Goal: Information Seeking & Learning: Learn about a topic

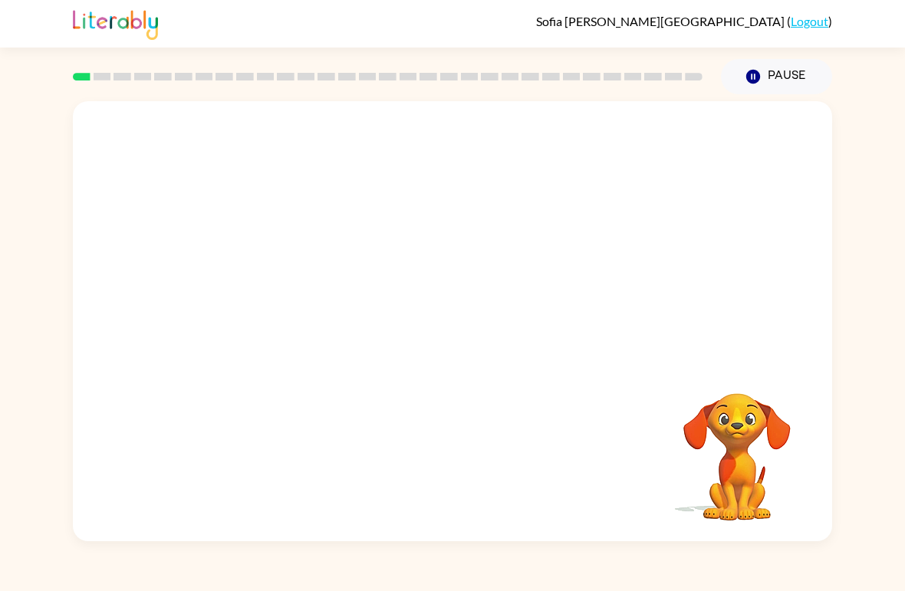
click at [750, 447] on video "Your browser must support playing .mp4 files to use Literably. Please try using…" at bounding box center [736, 446] width 153 height 153
click at [748, 449] on video "Your browser must support playing .mp4 files to use Literably. Please try using…" at bounding box center [736, 446] width 153 height 153
click at [745, 439] on video "Your browser must support playing .mp4 files to use Literably. Please try using…" at bounding box center [736, 446] width 153 height 153
click at [97, 31] on img at bounding box center [115, 23] width 85 height 34
click at [460, 323] on icon "button" at bounding box center [452, 329] width 27 height 27
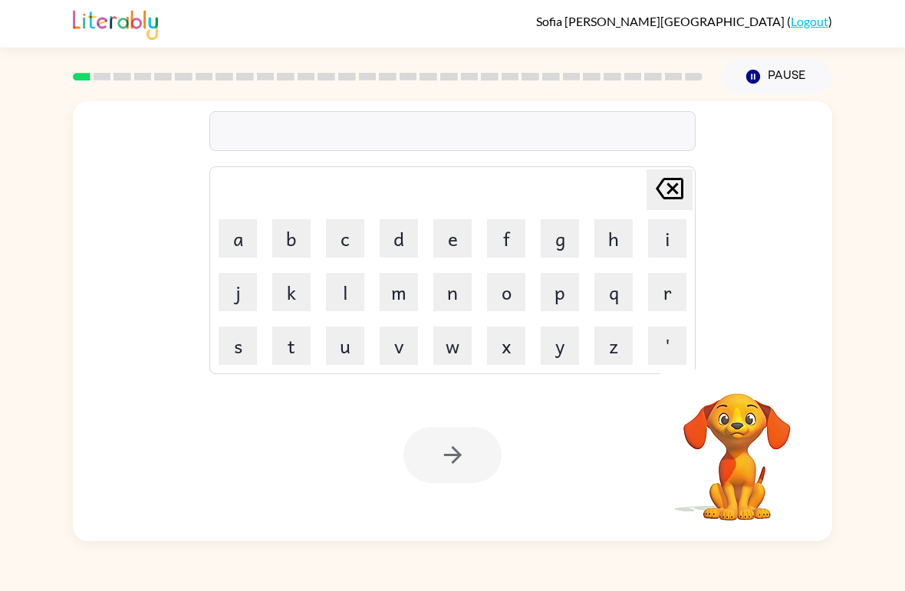
click at [723, 439] on video "Your browser must support playing .mp4 files to use Literably. Please try using…" at bounding box center [736, 446] width 153 height 153
click at [739, 467] on video "Your browser must support playing .mp4 files to use Literably. Please try using…" at bounding box center [736, 446] width 153 height 153
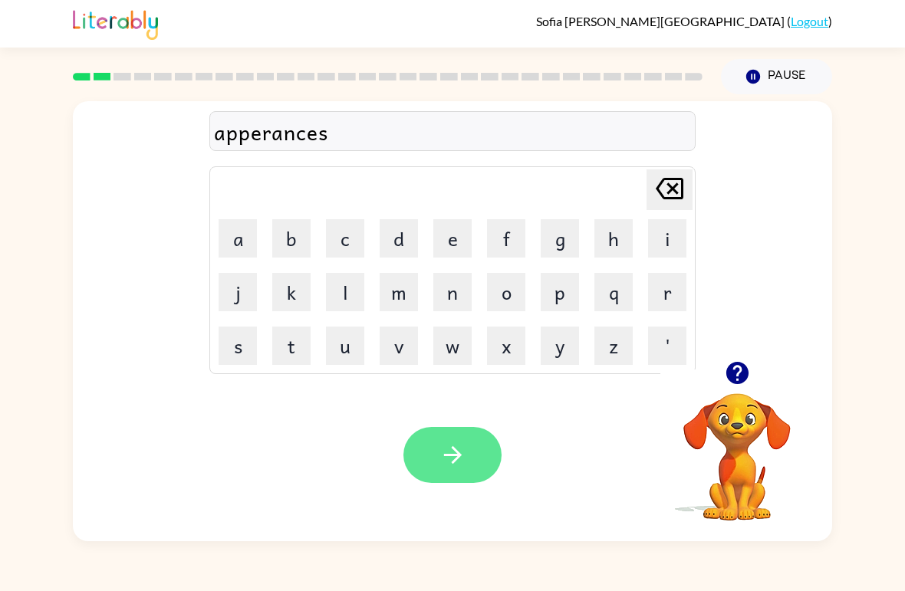
click at [478, 451] on button "button" at bounding box center [452, 455] width 98 height 56
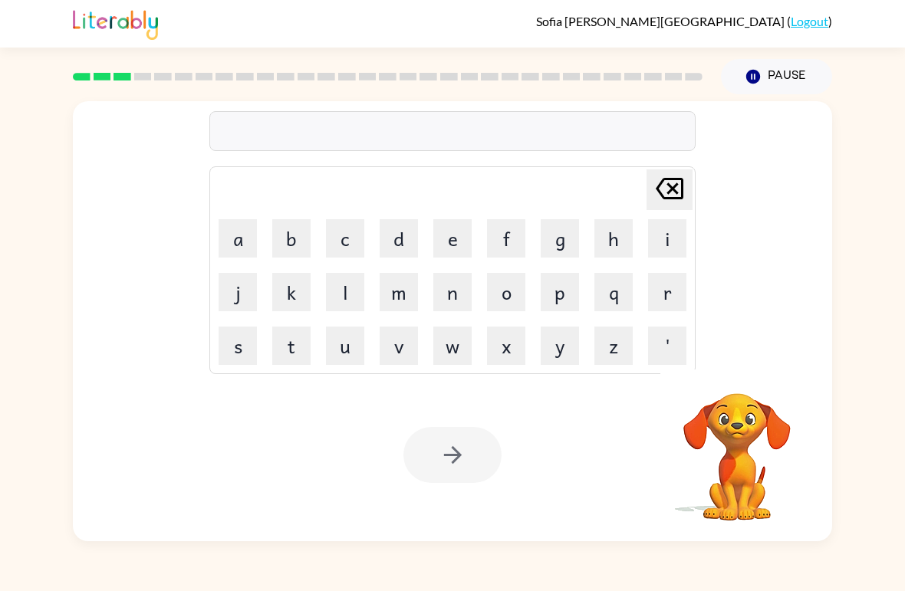
click at [741, 477] on video "Your browser must support playing .mp4 files to use Literably. Please try using…" at bounding box center [736, 446] width 153 height 153
click at [717, 478] on video "Your browser must support playing .mp4 files to use Literably. Please try using…" at bounding box center [736, 446] width 153 height 153
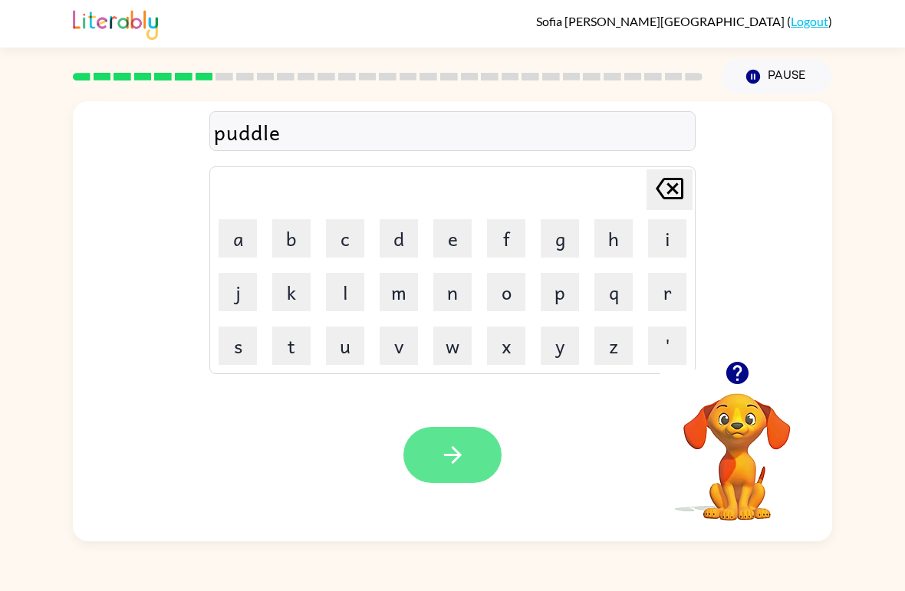
click at [484, 437] on button "button" at bounding box center [452, 455] width 98 height 56
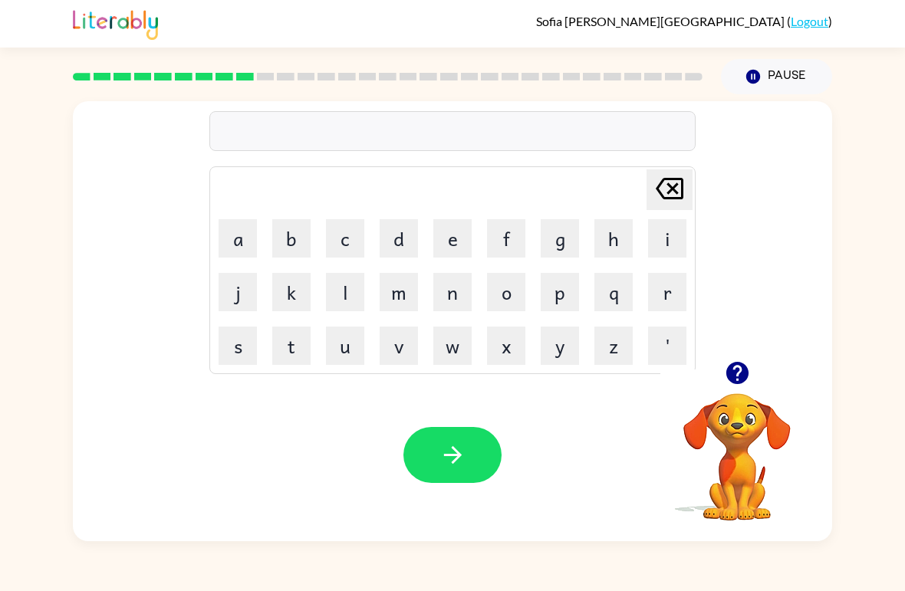
click at [757, 448] on video "Your browser must support playing .mp4 files to use Literably. Please try using…" at bounding box center [736, 446] width 153 height 153
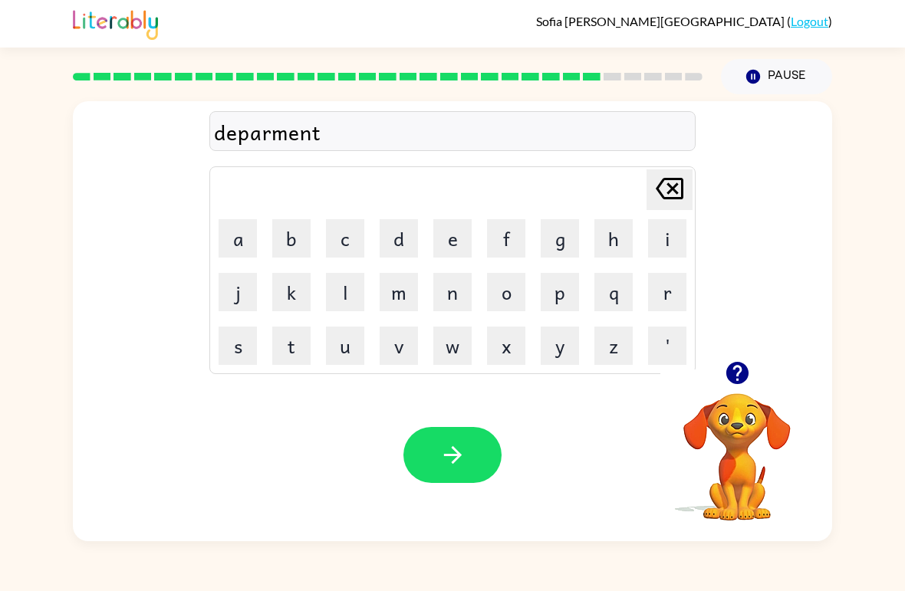
click at [750, 482] on video "Your browser must support playing .mp4 files to use Literably. Please try using…" at bounding box center [736, 446] width 153 height 153
click at [738, 409] on video "Your browser must support playing .mp4 files to use Literably. Please try using…" at bounding box center [736, 446] width 153 height 153
click at [731, 393] on button "button" at bounding box center [737, 372] width 39 height 39
click at [738, 400] on video "Your browser must support playing .mp4 files to use Literably. Please try using…" at bounding box center [736, 446] width 153 height 153
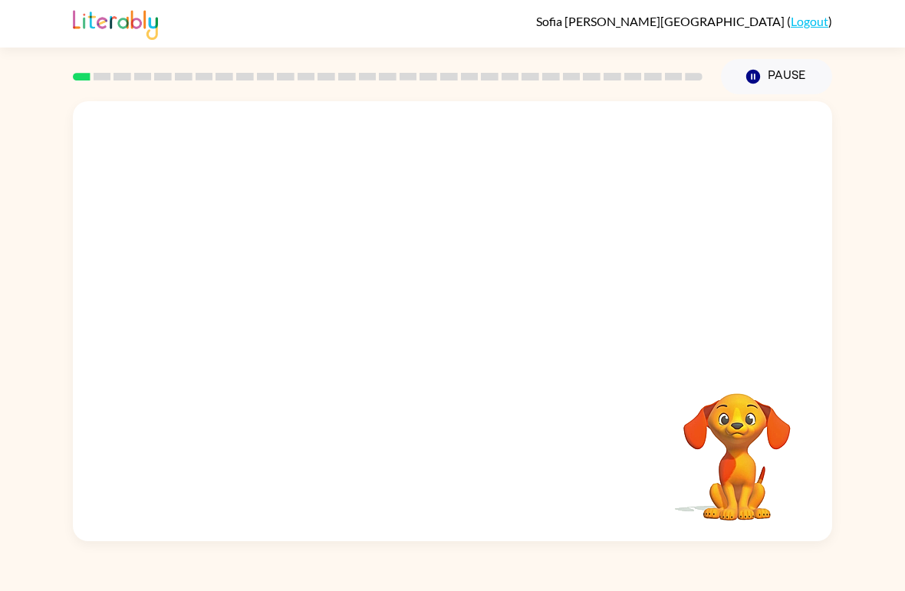
click at [287, 286] on video "Your browser must support playing .mp4 files to use Literably. Please try using…" at bounding box center [452, 231] width 759 height 260
click at [302, 288] on video "Your browser must support playing .mp4 files to use Literably. Please try using…" at bounding box center [452, 231] width 759 height 260
click at [442, 329] on icon "button" at bounding box center [452, 329] width 27 height 27
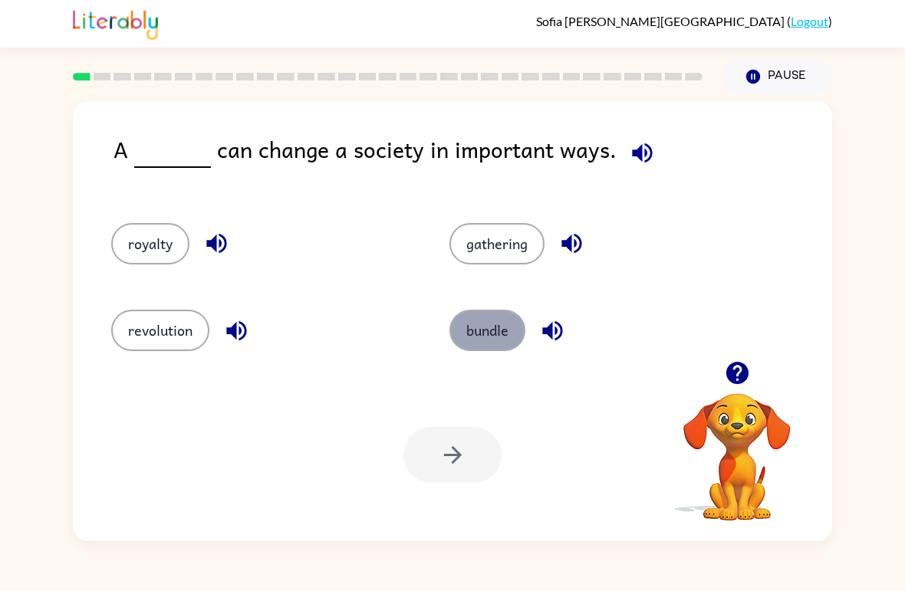
click at [474, 328] on button "bundle" at bounding box center [487, 330] width 76 height 41
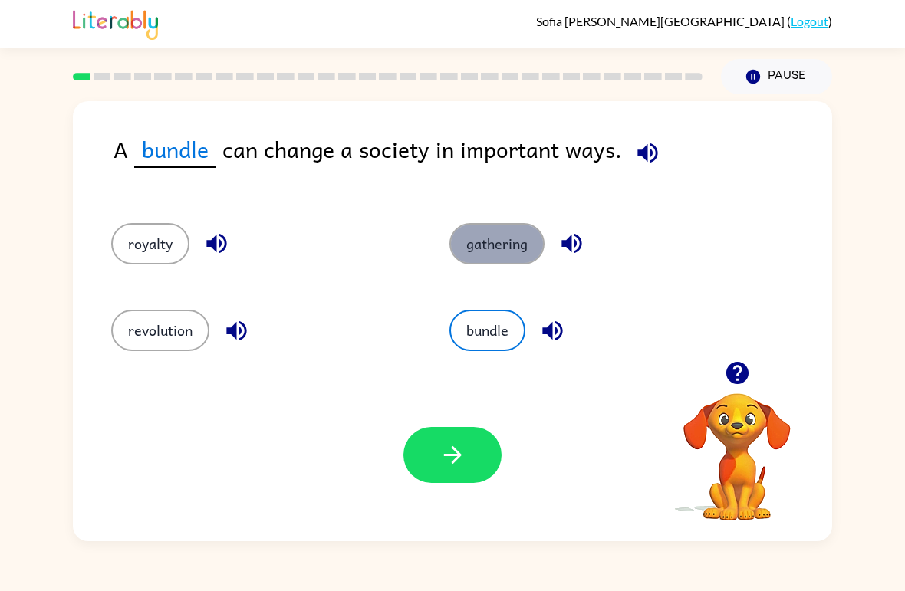
click at [508, 254] on button "gathering" at bounding box center [496, 243] width 95 height 41
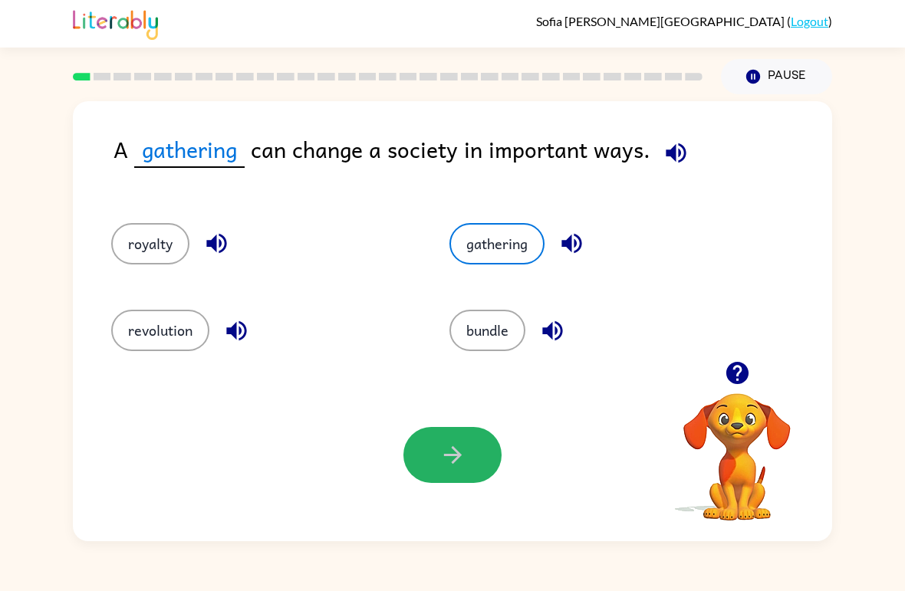
click at [464, 448] on icon "button" at bounding box center [452, 455] width 27 height 27
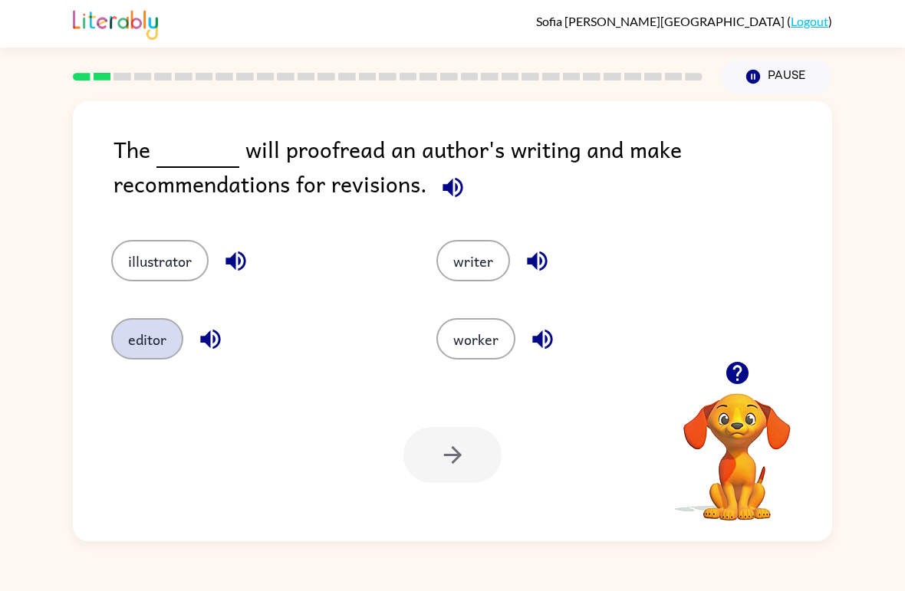
click at [150, 335] on button "editor" at bounding box center [147, 338] width 72 height 41
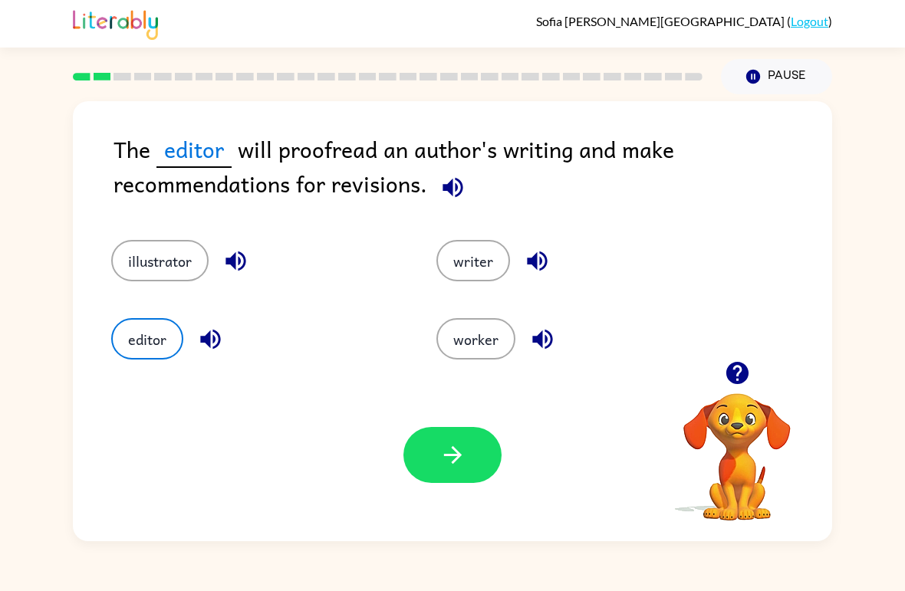
click at [448, 466] on icon "button" at bounding box center [452, 455] width 27 height 27
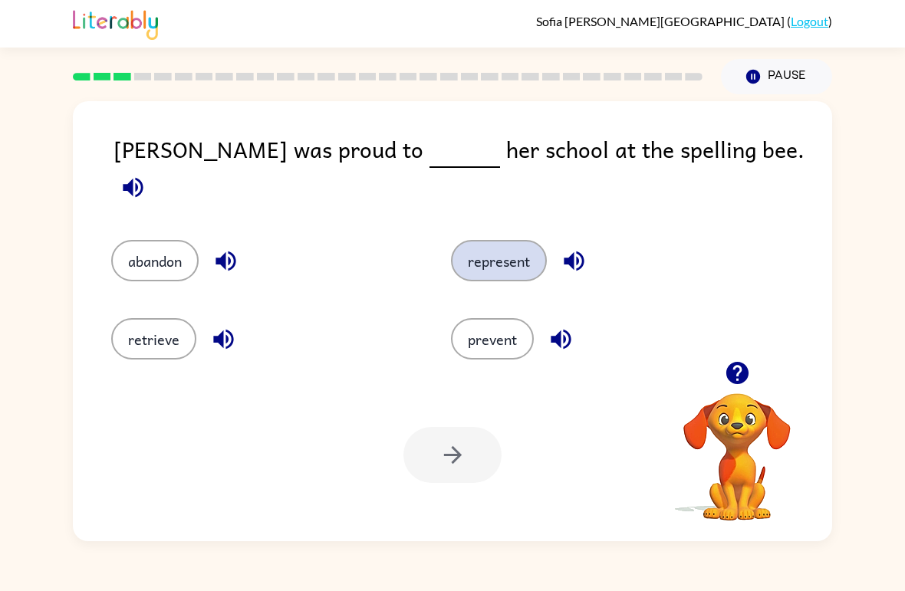
click at [482, 259] on button "represent" at bounding box center [499, 260] width 96 height 41
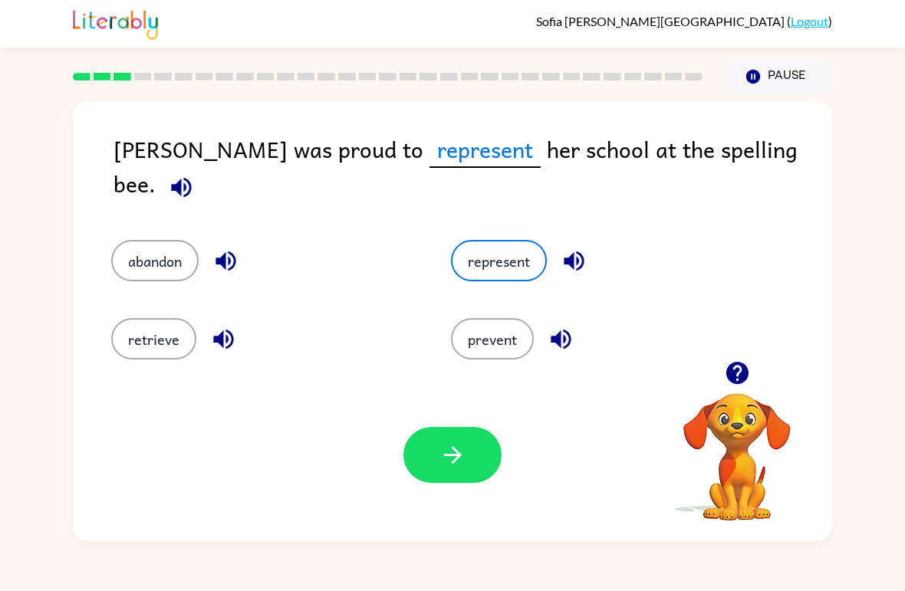
click at [438, 475] on button "button" at bounding box center [452, 455] width 98 height 56
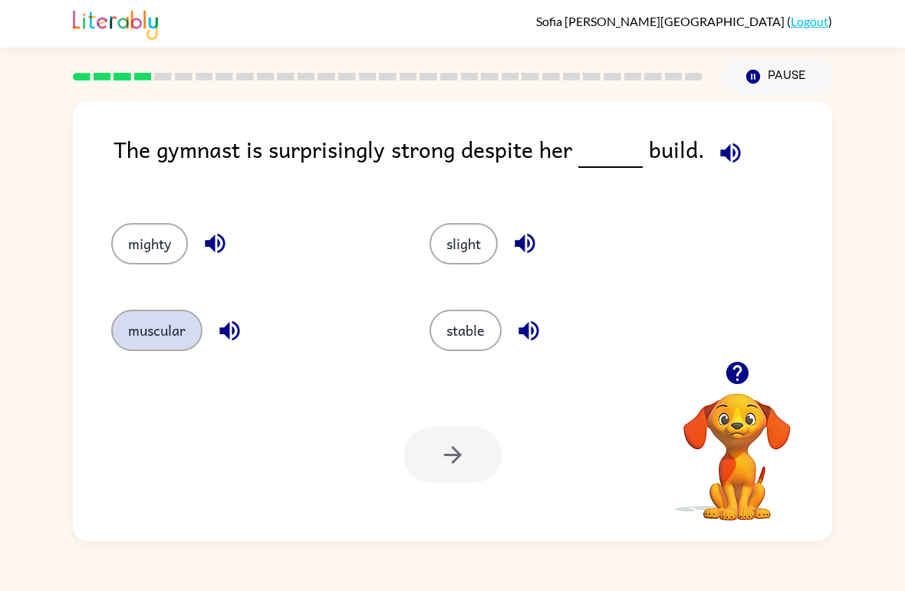
click at [163, 337] on button "muscular" at bounding box center [156, 330] width 91 height 41
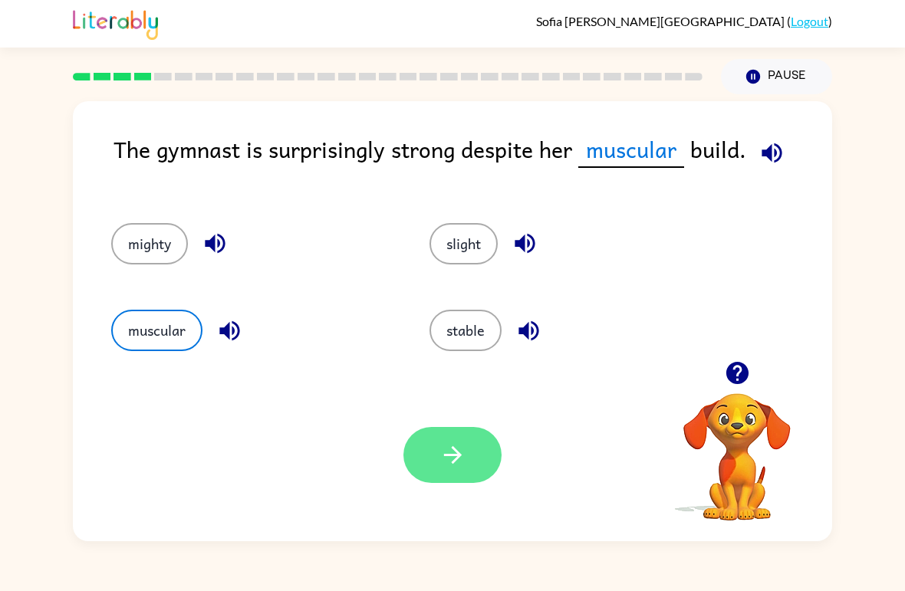
click at [439, 452] on icon "button" at bounding box center [452, 455] width 27 height 27
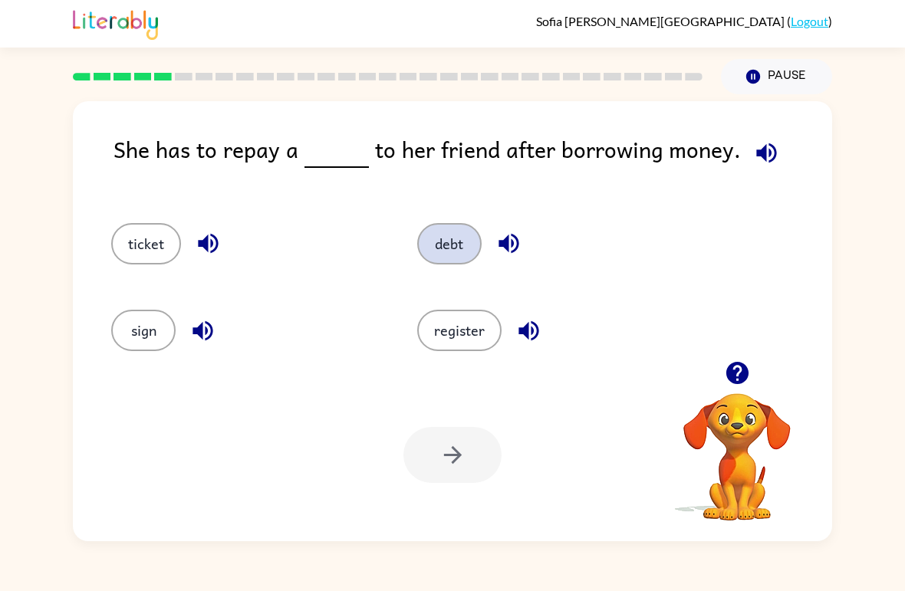
click at [449, 263] on button "debt" at bounding box center [449, 243] width 64 height 41
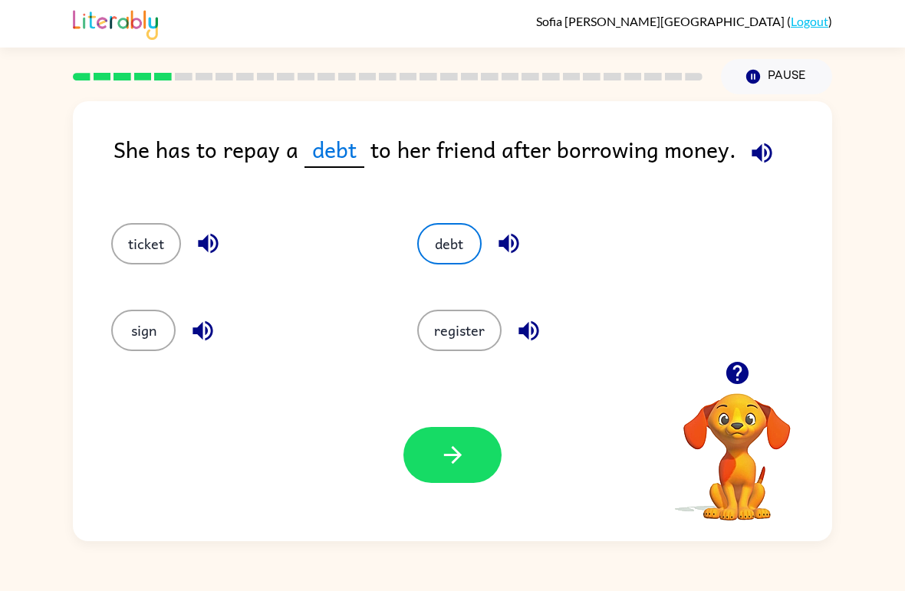
click at [437, 481] on button "button" at bounding box center [452, 455] width 98 height 56
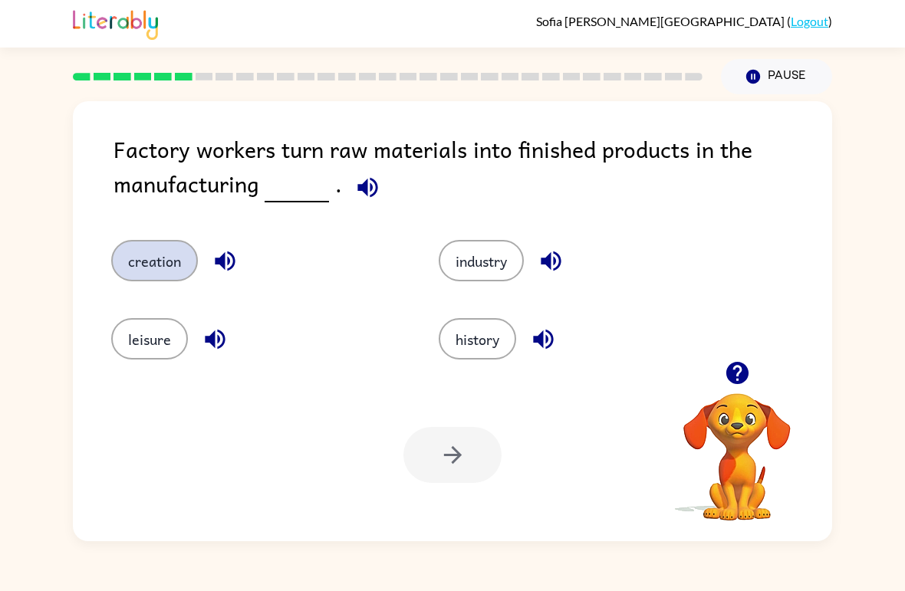
click at [173, 270] on button "creation" at bounding box center [154, 260] width 87 height 41
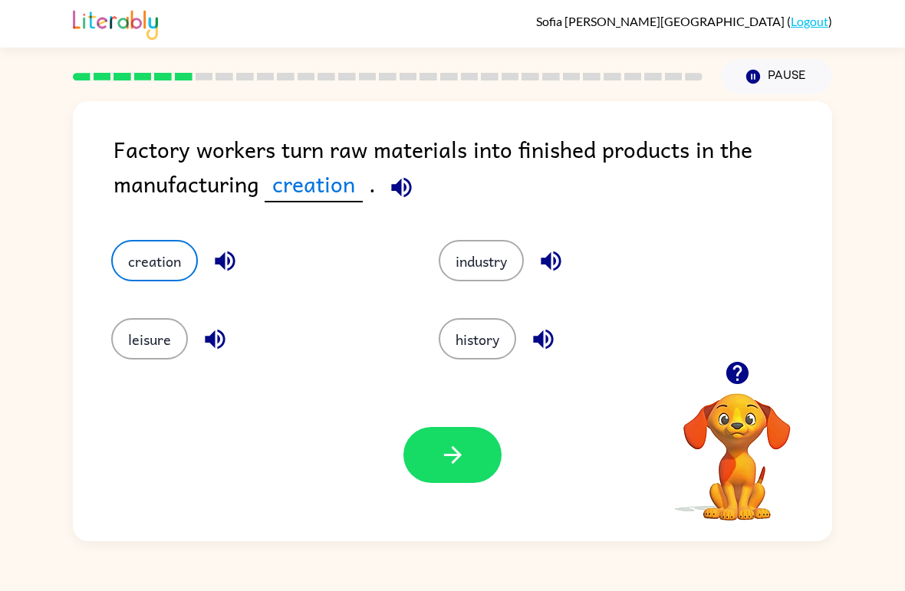
click at [451, 489] on div "Your browser must support playing .mp4 files to use Literably. Please try using…" at bounding box center [452, 455] width 759 height 173
click at [443, 472] on button "button" at bounding box center [452, 455] width 98 height 56
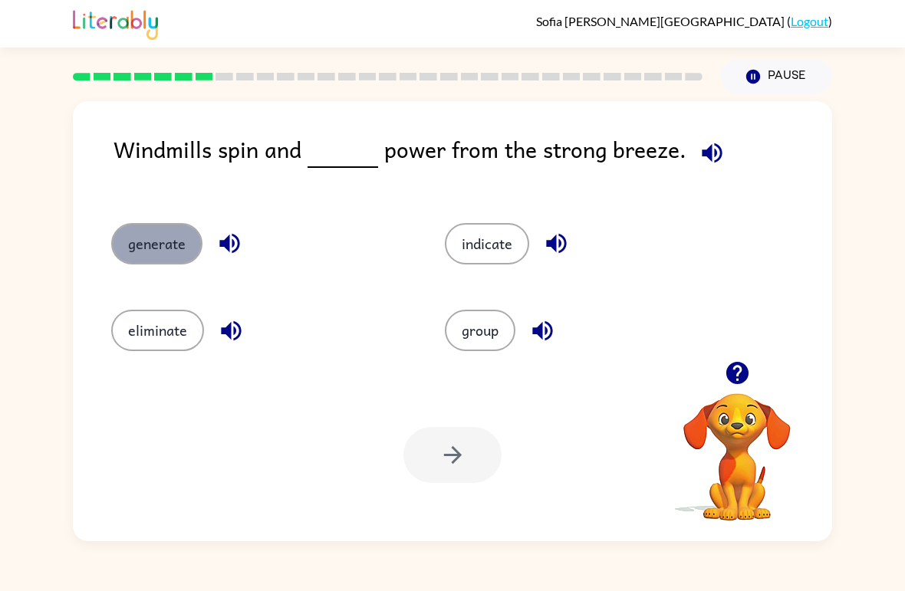
click at [161, 238] on button "generate" at bounding box center [156, 243] width 91 height 41
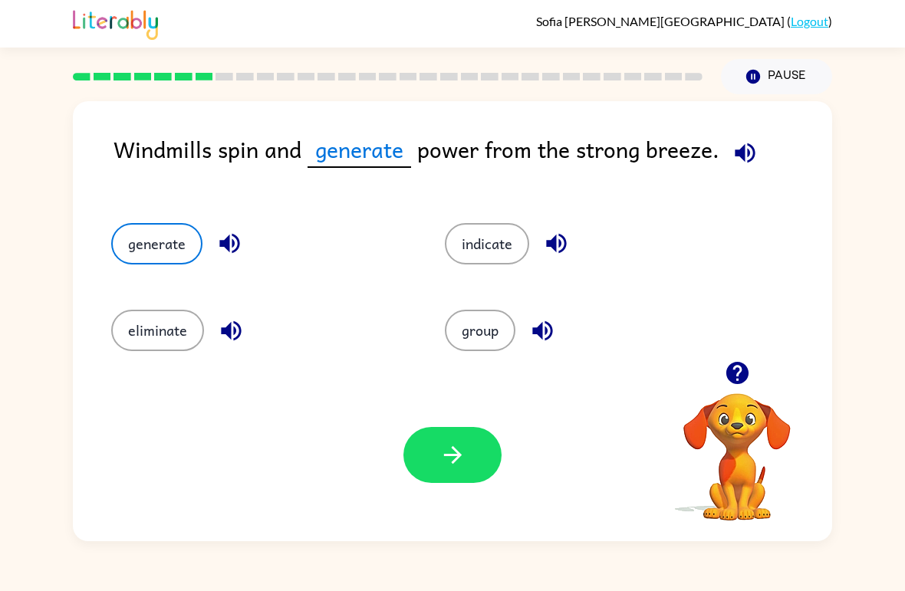
click at [418, 472] on button "button" at bounding box center [452, 455] width 98 height 56
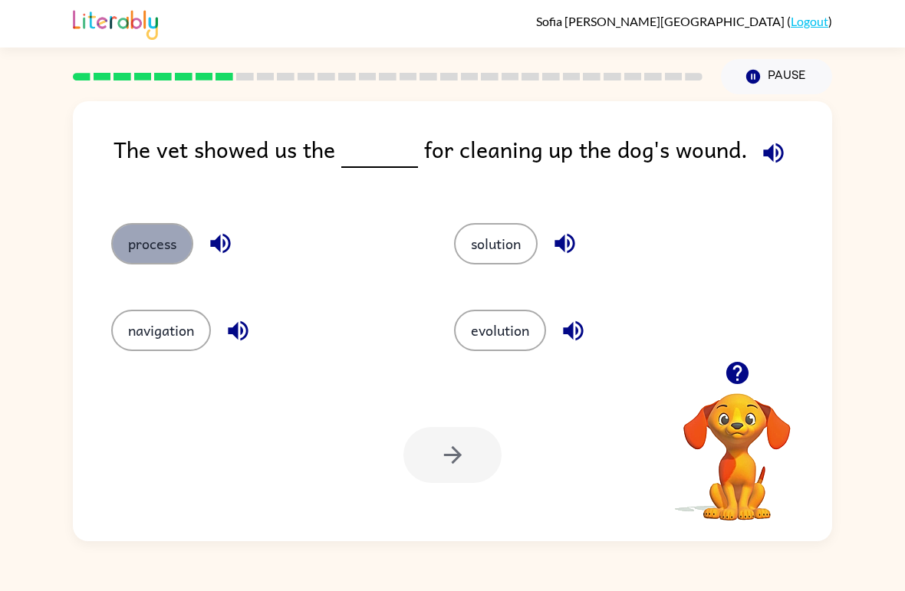
click at [160, 239] on button "process" at bounding box center [152, 243] width 82 height 41
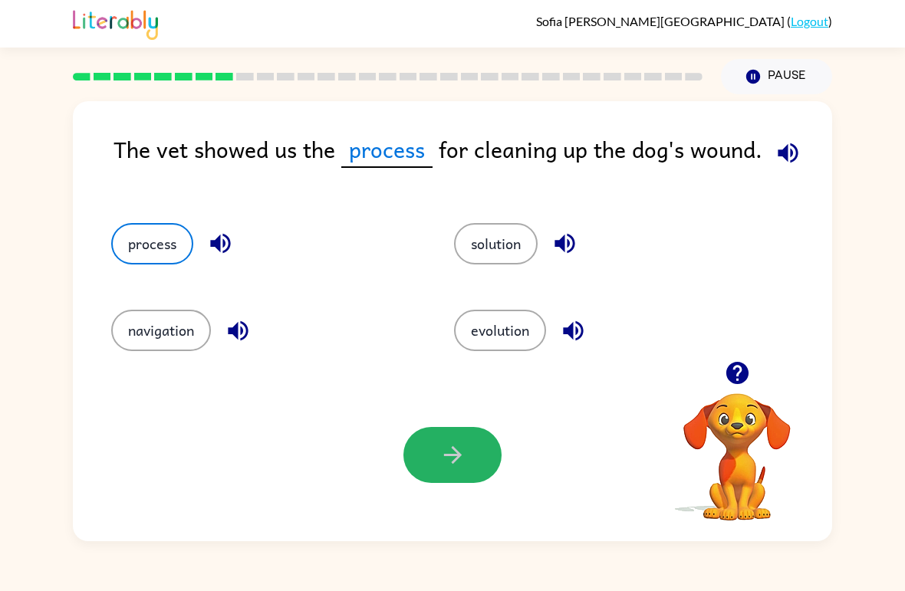
click at [461, 438] on button "button" at bounding box center [452, 455] width 98 height 56
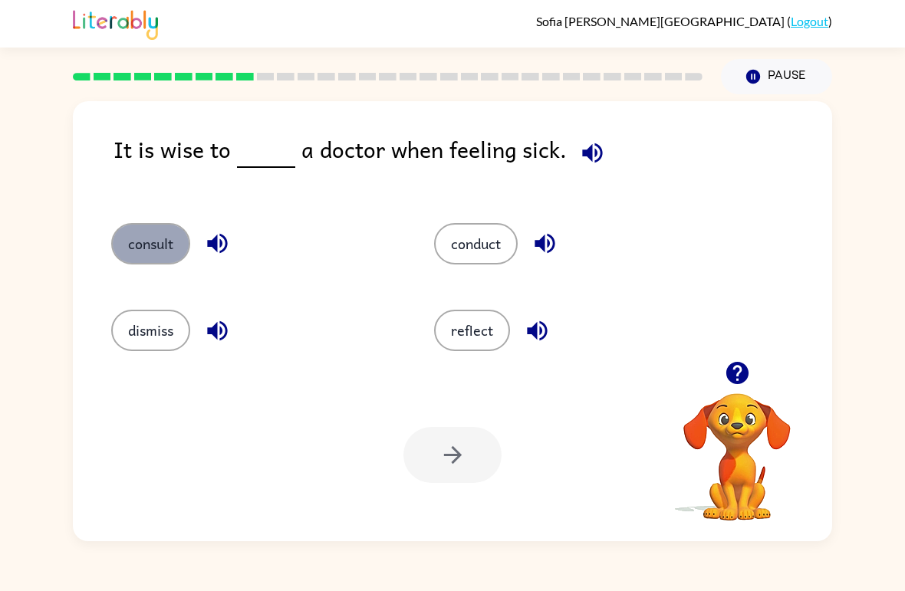
click at [157, 260] on button "consult" at bounding box center [150, 243] width 79 height 41
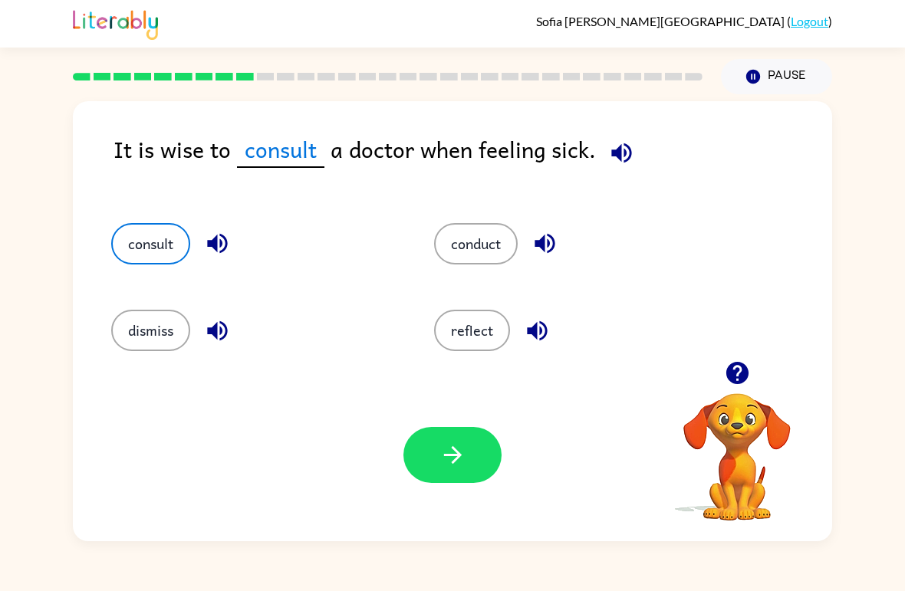
click at [457, 475] on button "button" at bounding box center [452, 455] width 98 height 56
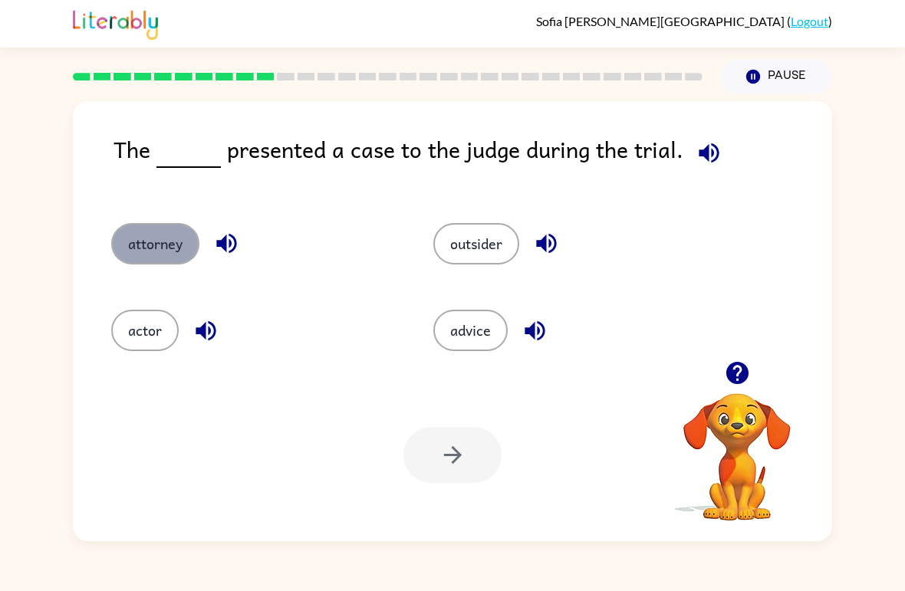
click at [152, 259] on button "attorney" at bounding box center [155, 243] width 88 height 41
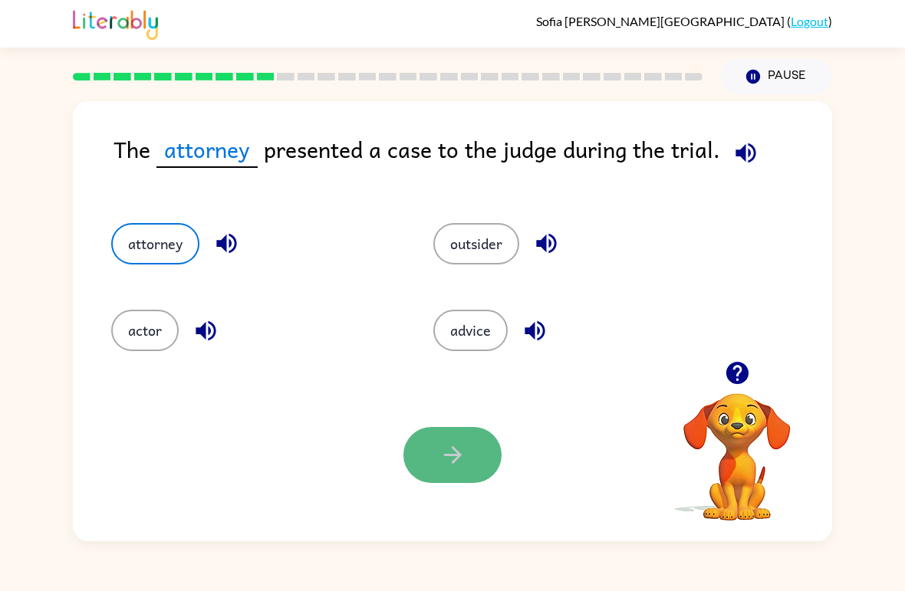
click at [471, 467] on button "button" at bounding box center [452, 455] width 98 height 56
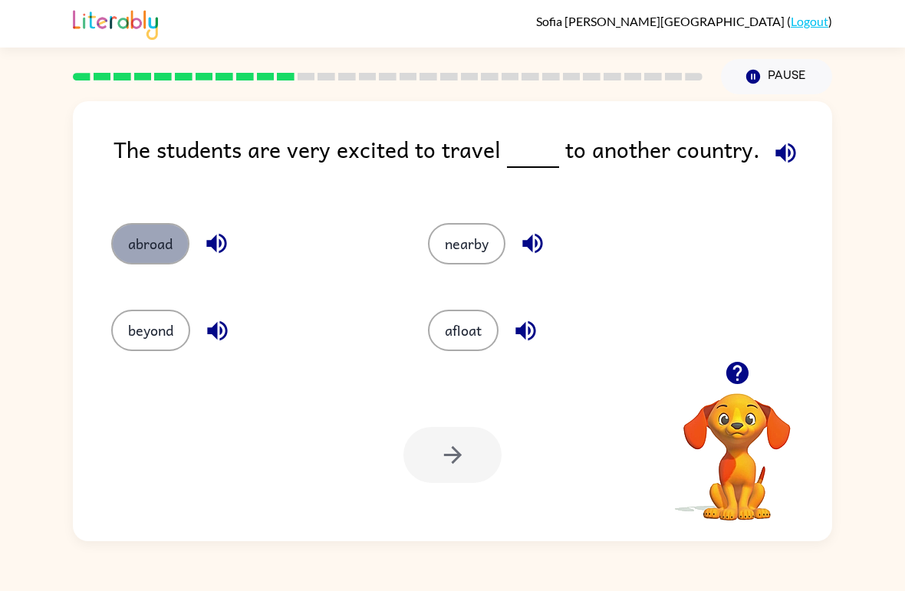
click at [144, 242] on button "abroad" at bounding box center [150, 243] width 78 height 41
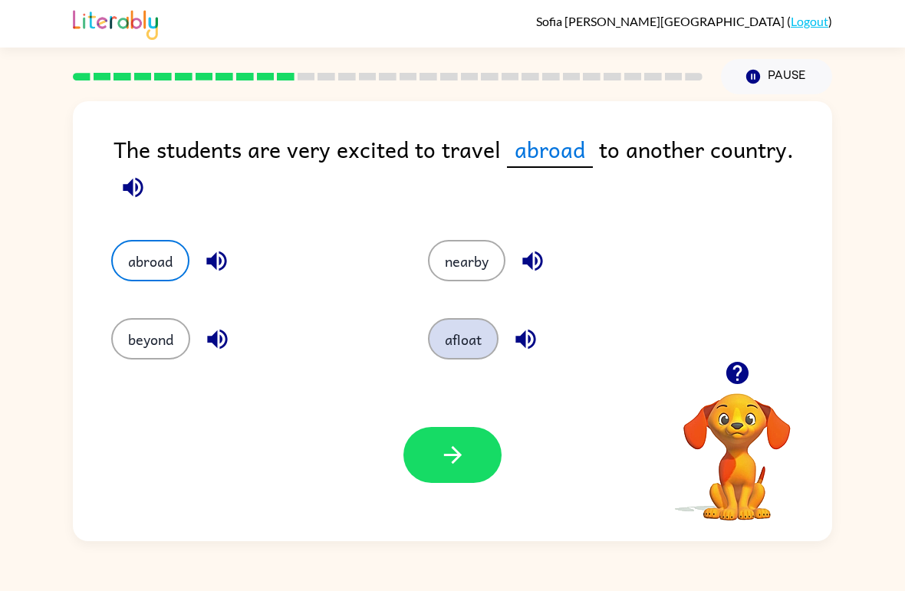
click at [459, 328] on button "afloat" at bounding box center [463, 338] width 71 height 41
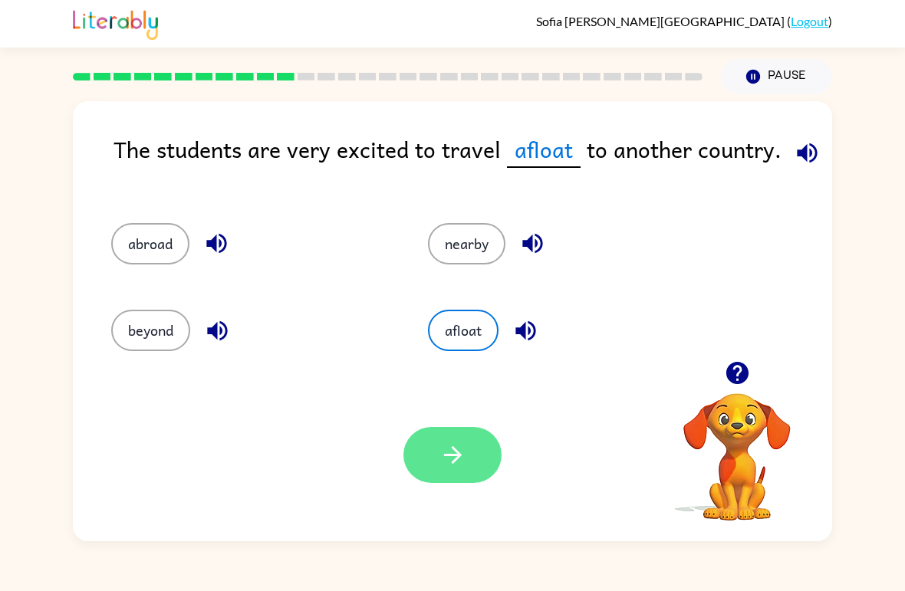
click at [466, 445] on button "button" at bounding box center [452, 455] width 98 height 56
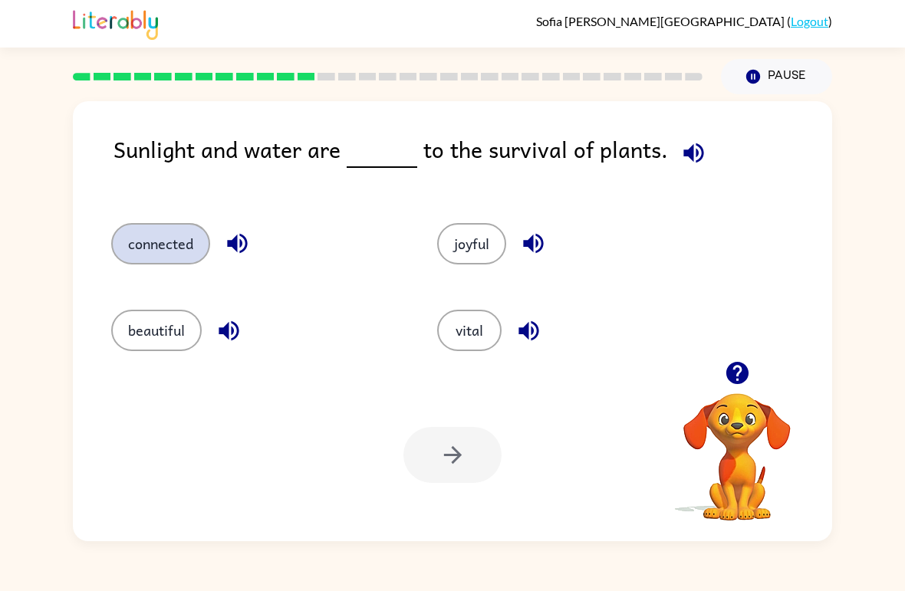
click at [185, 248] on button "connected" at bounding box center [160, 243] width 99 height 41
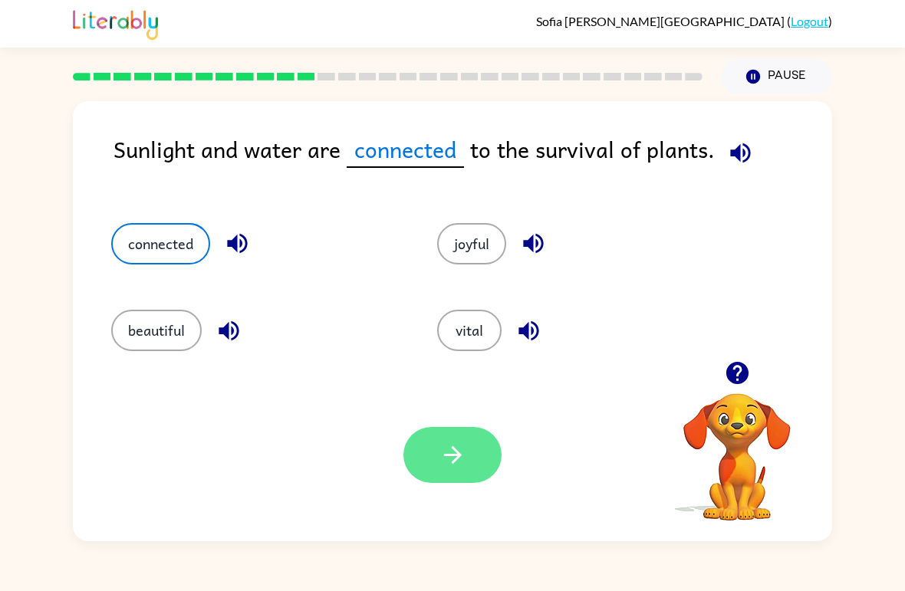
click at [447, 442] on button "button" at bounding box center [452, 455] width 98 height 56
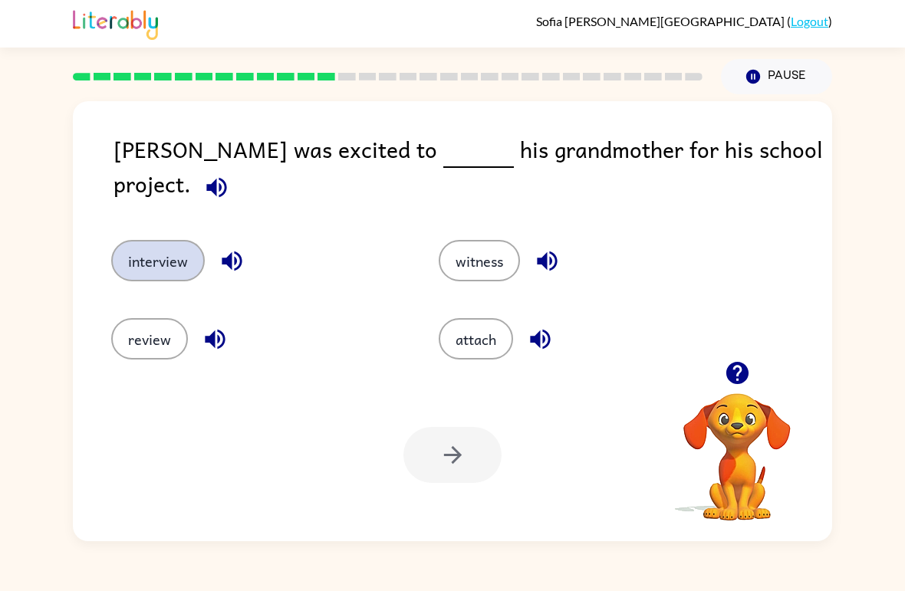
click at [159, 240] on button "interview" at bounding box center [158, 260] width 94 height 41
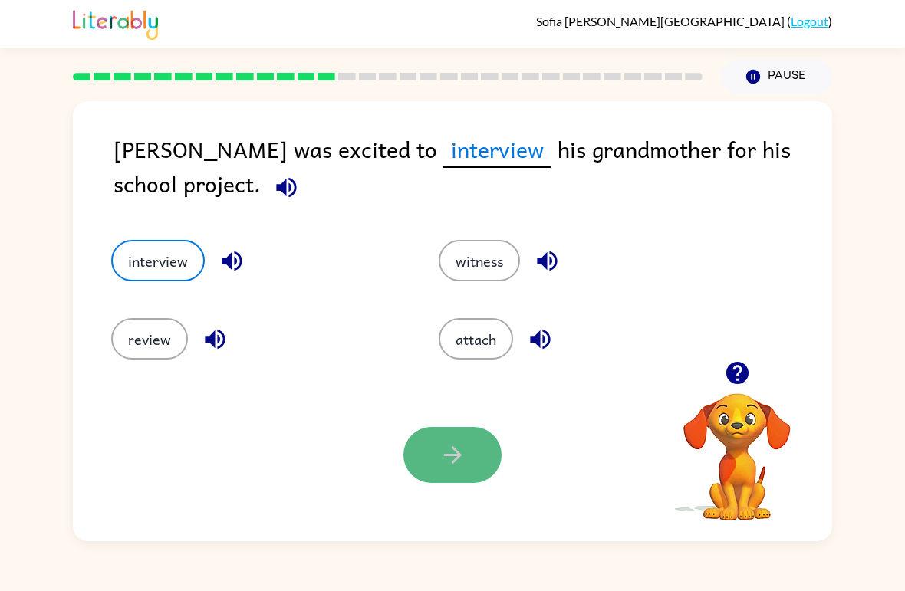
click at [458, 474] on button "button" at bounding box center [452, 455] width 98 height 56
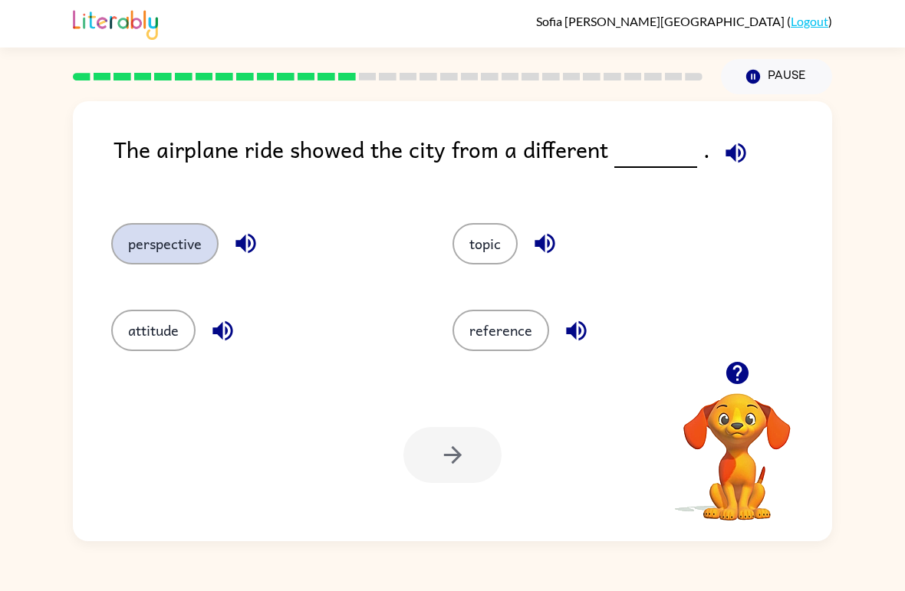
click at [186, 239] on button "perspective" at bounding box center [164, 243] width 107 height 41
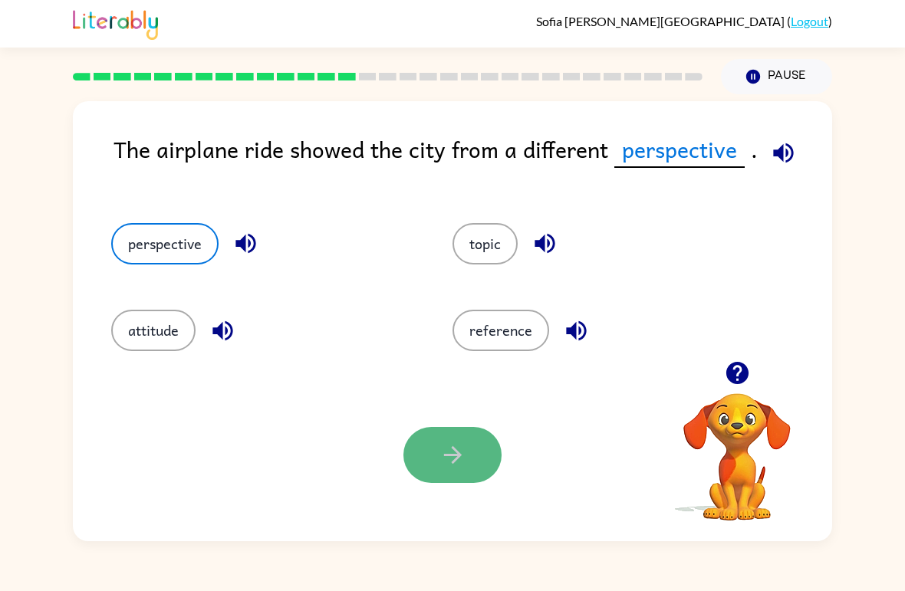
click at [463, 454] on icon "button" at bounding box center [452, 455] width 27 height 27
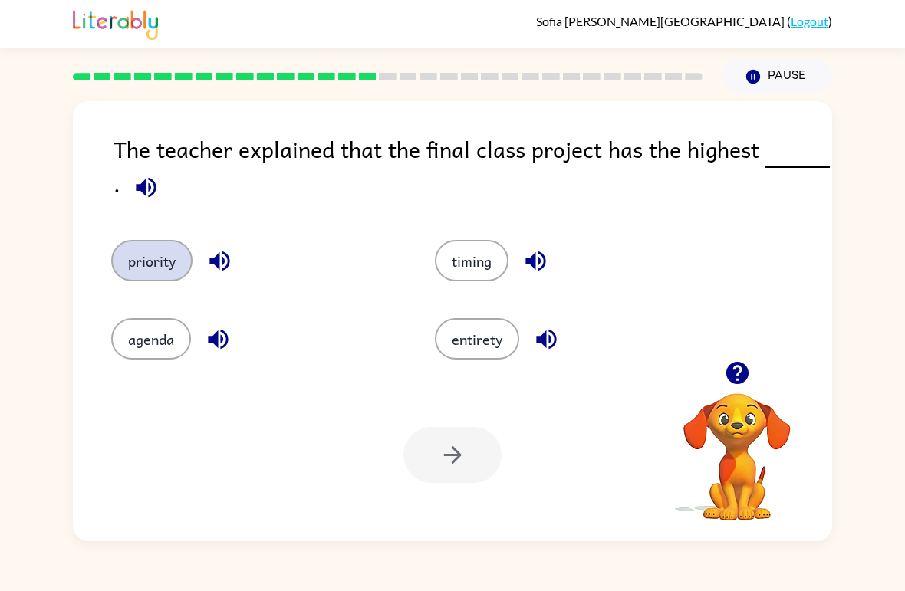
click at [155, 261] on button "priority" at bounding box center [151, 260] width 81 height 41
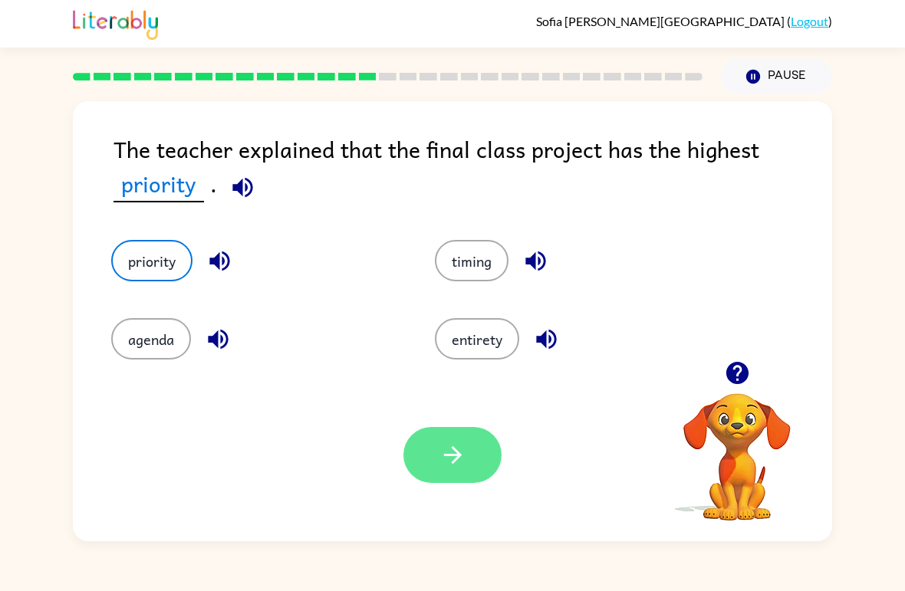
click at [490, 470] on button "button" at bounding box center [452, 455] width 98 height 56
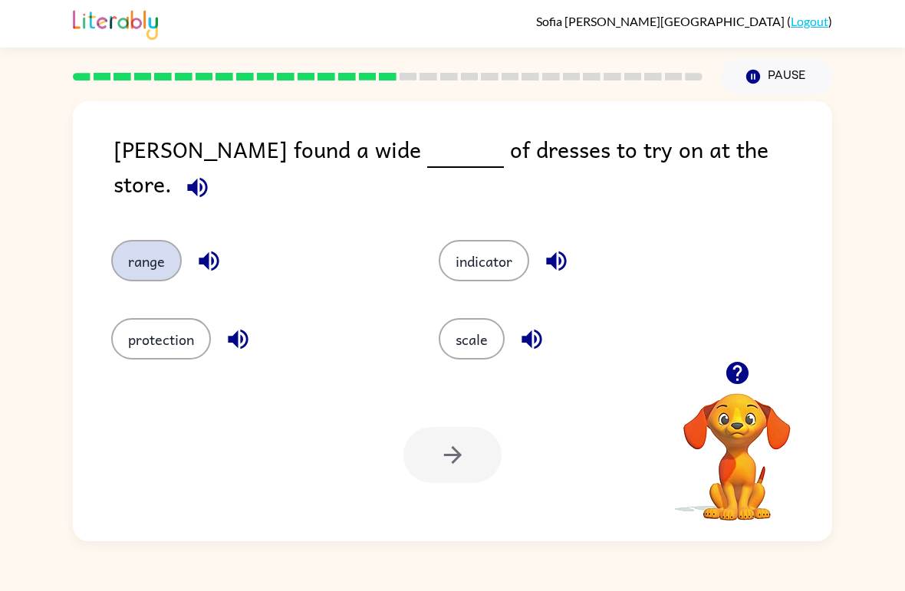
click at [127, 261] on button "range" at bounding box center [146, 260] width 71 height 41
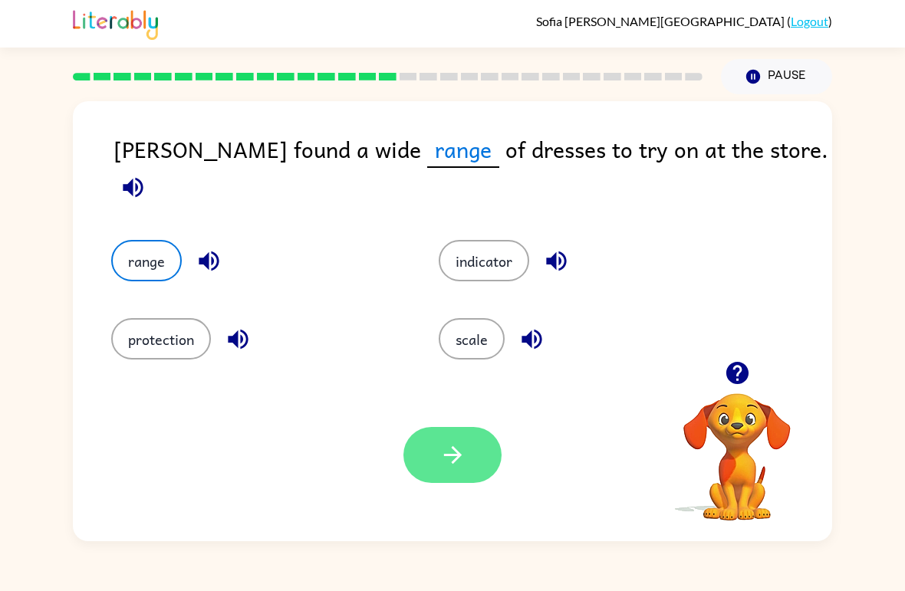
click at [471, 474] on button "button" at bounding box center [452, 455] width 98 height 56
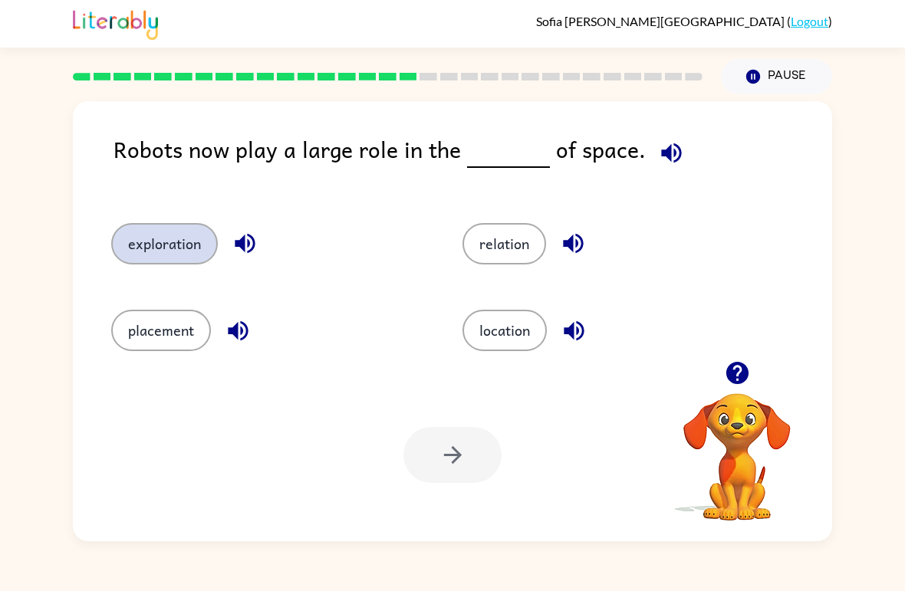
click at [186, 262] on button "exploration" at bounding box center [164, 243] width 107 height 41
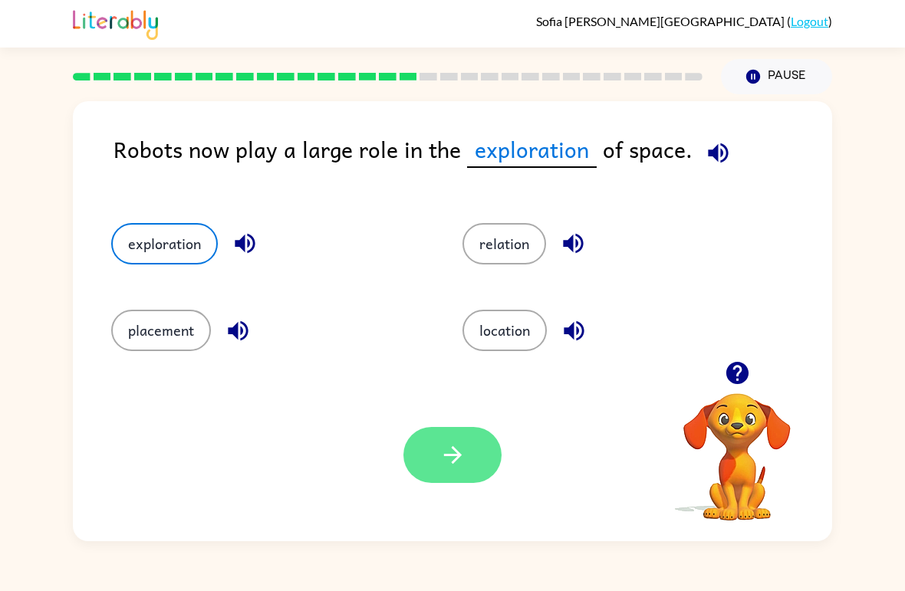
click at [450, 453] on icon "button" at bounding box center [452, 455] width 27 height 27
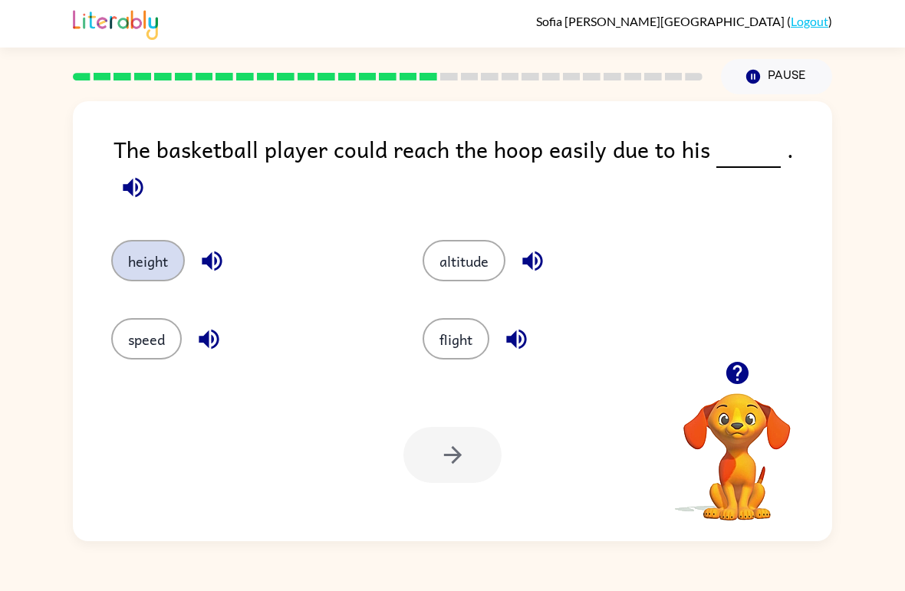
click at [166, 240] on button "height" at bounding box center [148, 260] width 74 height 41
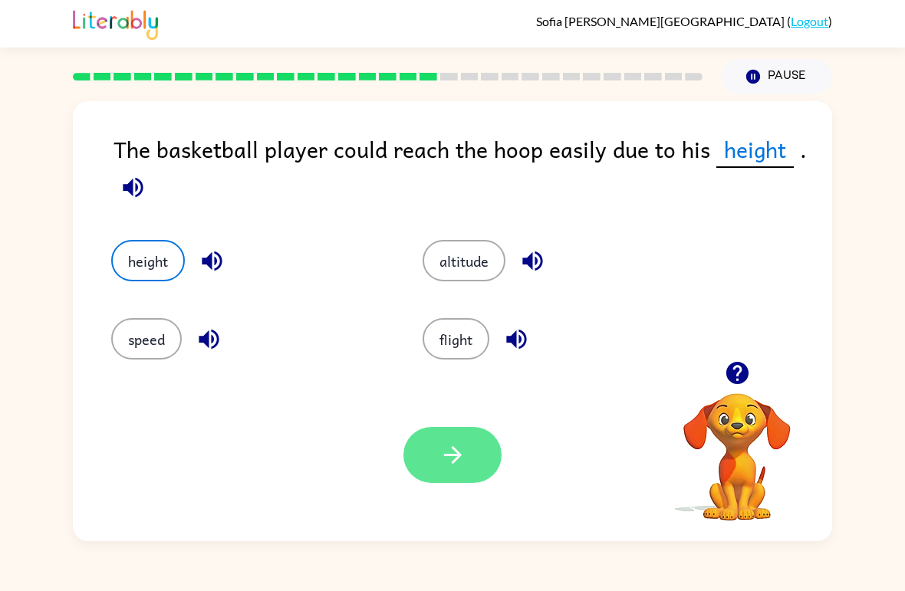
click at [461, 448] on icon "button" at bounding box center [452, 455] width 27 height 27
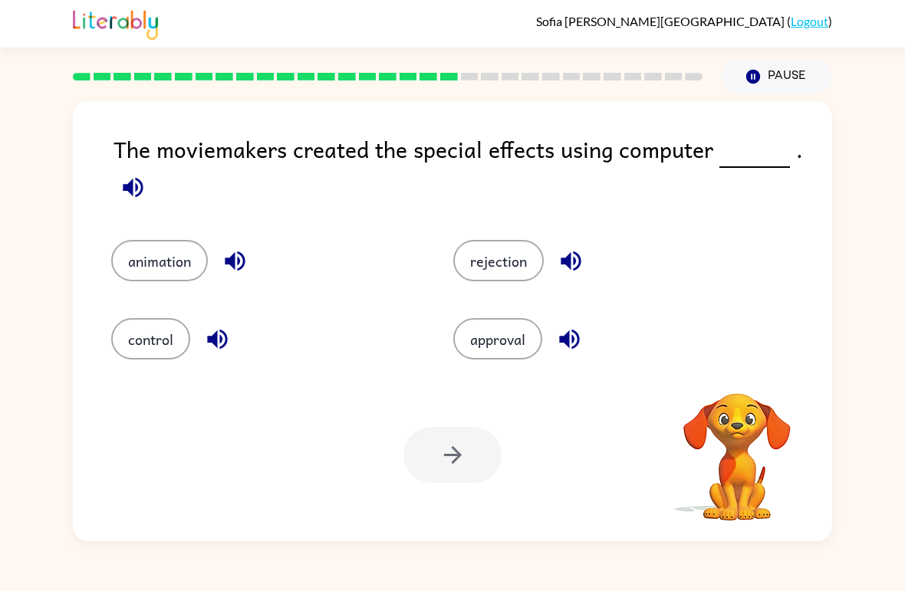
drag, startPoint x: 461, startPoint y: 448, endPoint x: 18, endPoint y: 360, distance: 451.0
click at [18, 360] on html "[PERSON_NAME] ( Logout ) Pause Pause The moviemakers created the special effect…" at bounding box center [452, 295] width 905 height 591
click at [18, 360] on div "The moviemakers created the special effects using computer . animation rejectio…" at bounding box center [452, 317] width 905 height 447
click at [181, 262] on button "animation" at bounding box center [159, 260] width 97 height 41
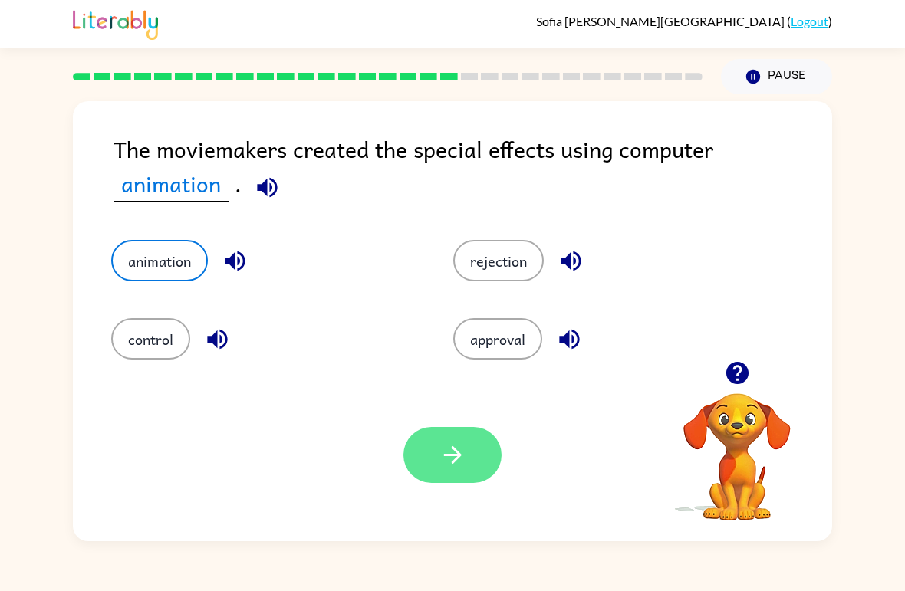
click at [459, 482] on button "button" at bounding box center [452, 455] width 98 height 56
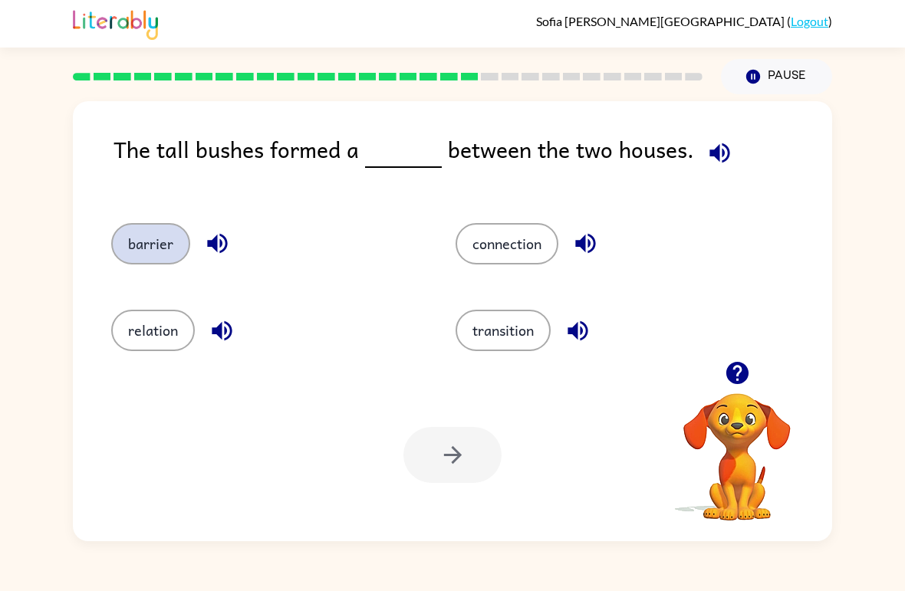
click at [159, 236] on button "barrier" at bounding box center [150, 243] width 79 height 41
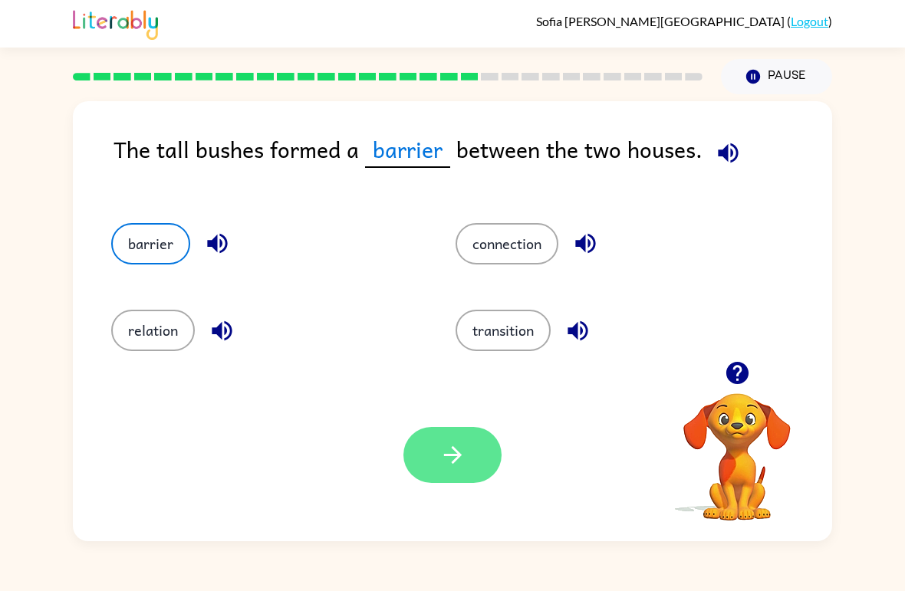
click at [429, 461] on button "button" at bounding box center [452, 455] width 98 height 56
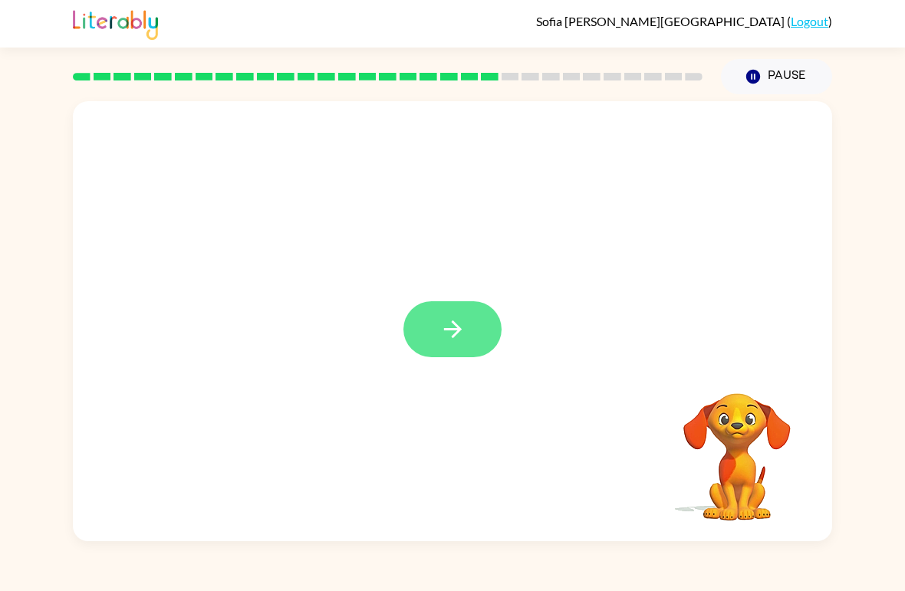
click at [479, 338] on button "button" at bounding box center [452, 329] width 98 height 56
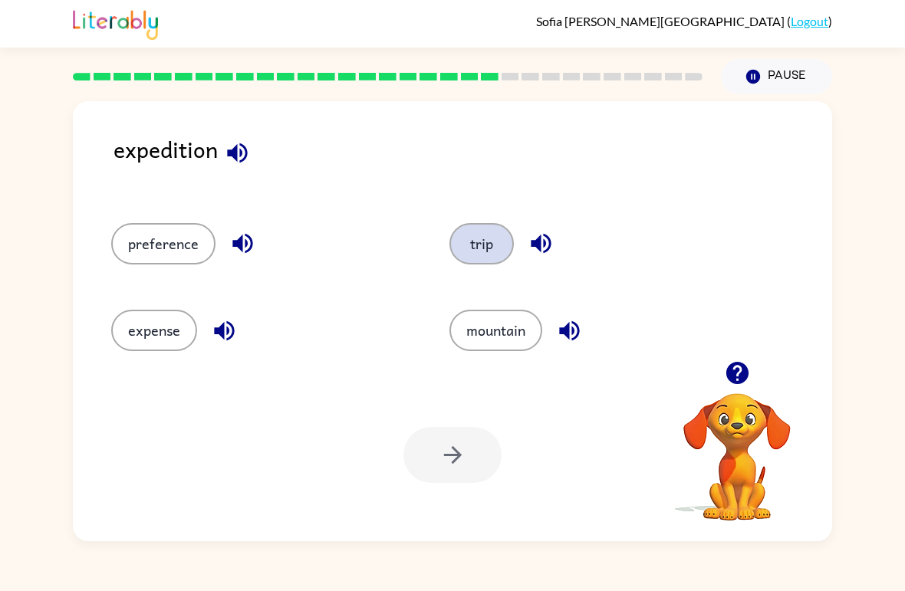
click at [498, 236] on button "trip" at bounding box center [481, 243] width 64 height 41
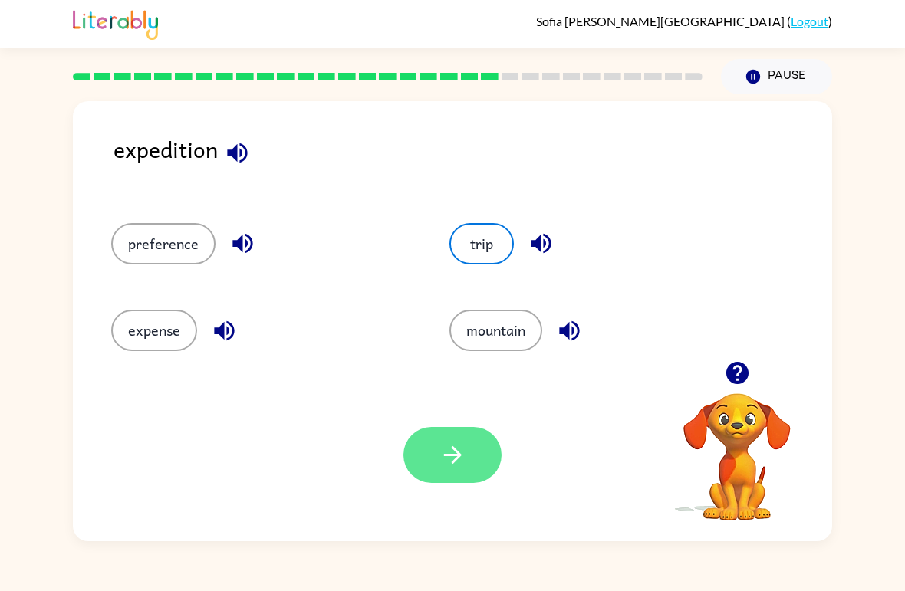
click at [459, 474] on button "button" at bounding box center [452, 455] width 98 height 56
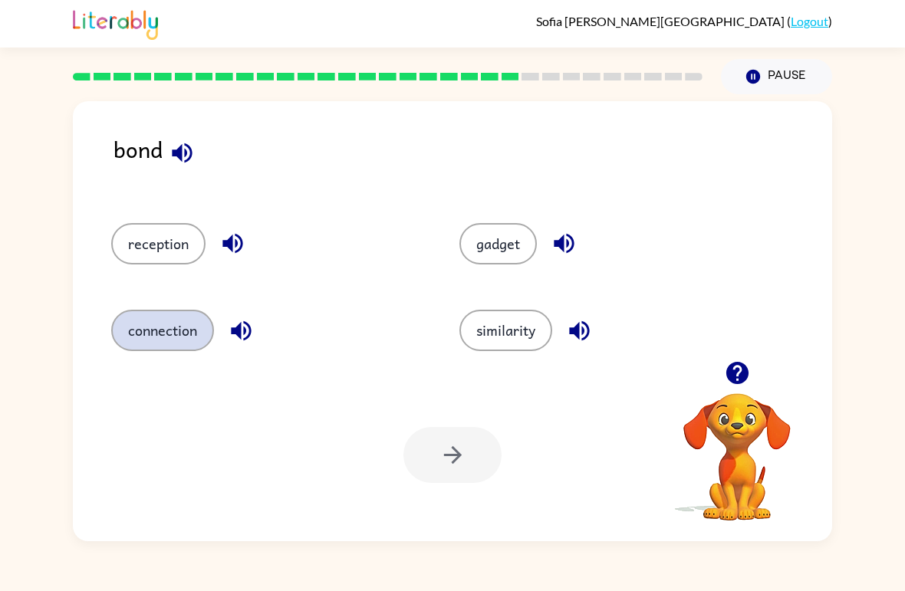
click at [161, 350] on button "connection" at bounding box center [162, 330] width 103 height 41
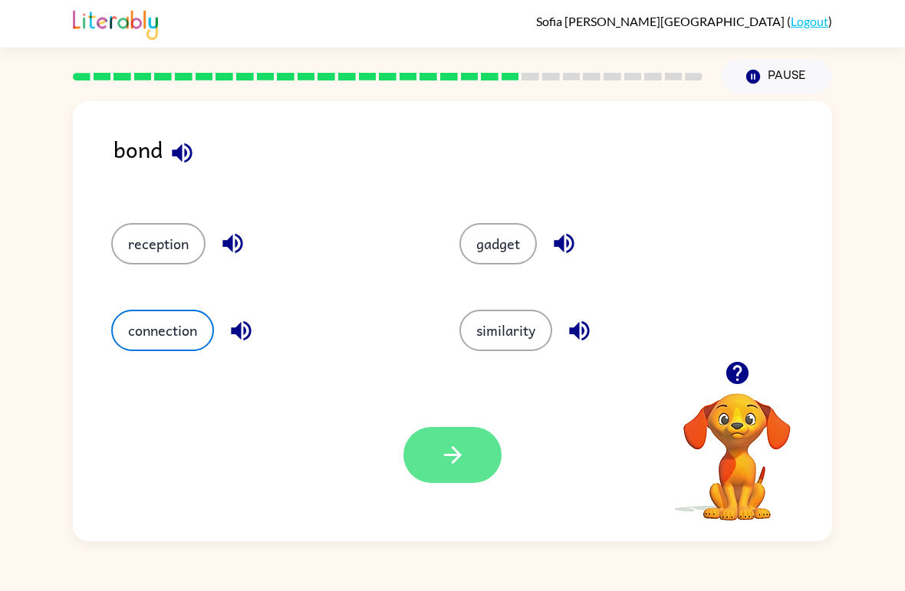
click at [456, 445] on icon "button" at bounding box center [452, 455] width 27 height 27
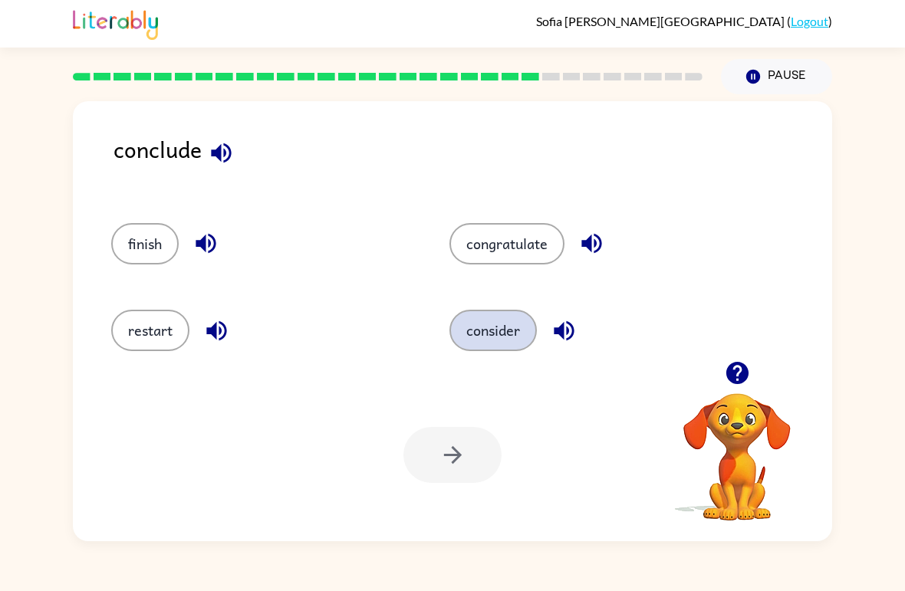
click at [497, 343] on button "consider" at bounding box center [492, 330] width 87 height 41
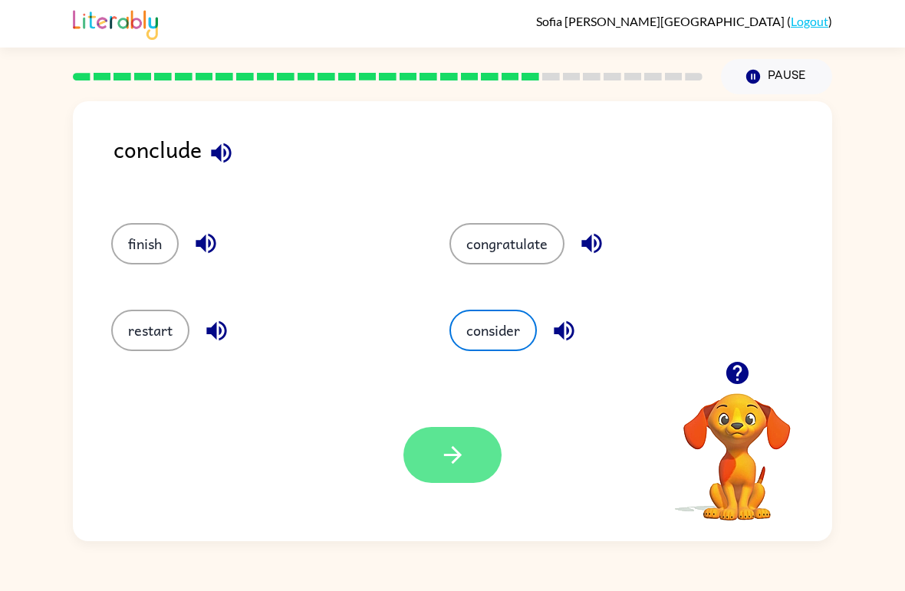
click at [445, 460] on icon "button" at bounding box center [452, 455] width 27 height 27
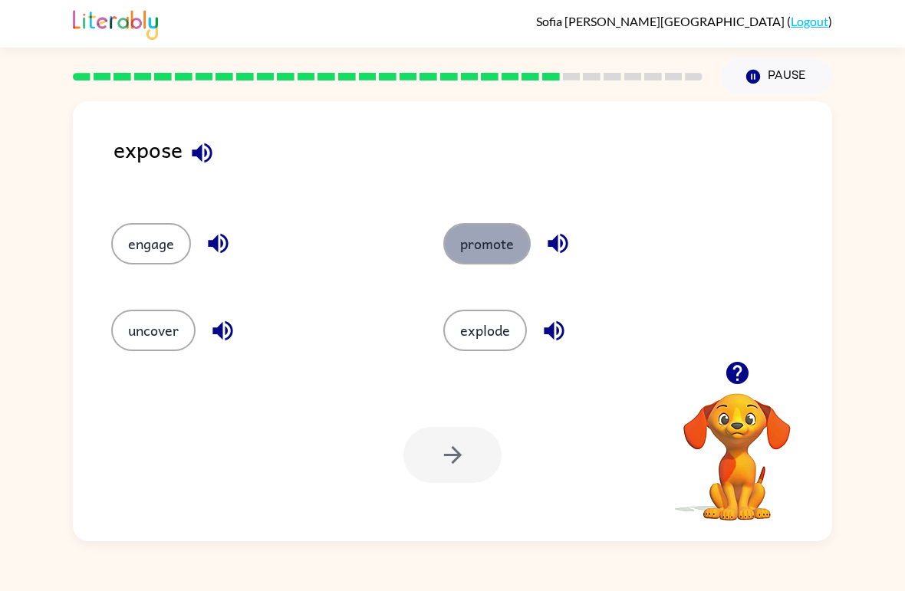
click at [518, 248] on button "promote" at bounding box center [486, 243] width 87 height 41
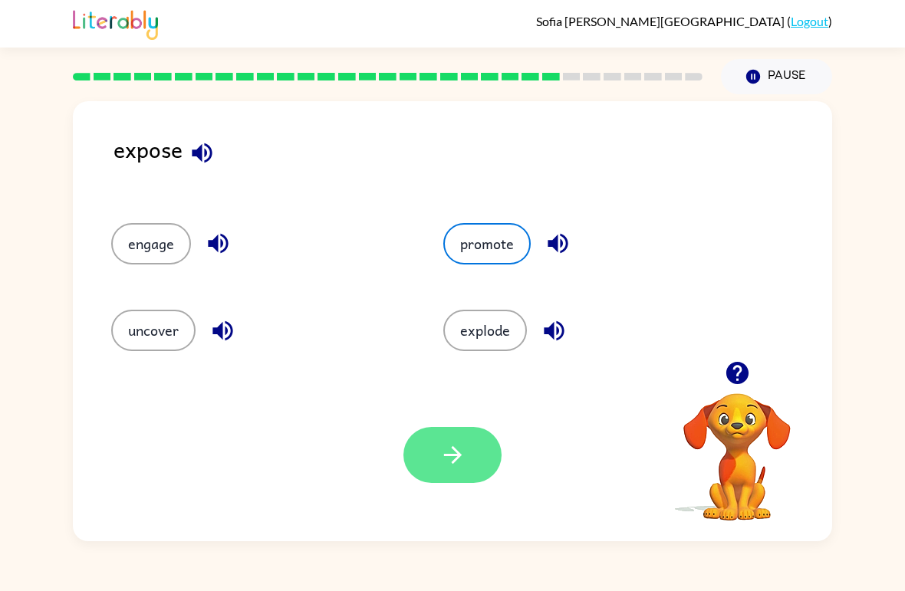
click at [474, 450] on button "button" at bounding box center [452, 455] width 98 height 56
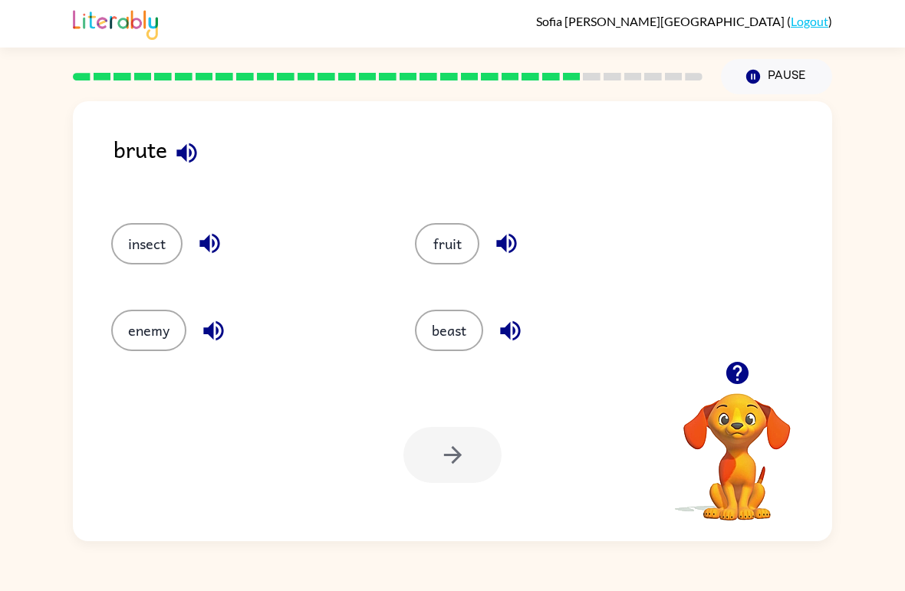
click at [499, 330] on icon "button" at bounding box center [510, 330] width 27 height 27
click at [454, 327] on button "beast" at bounding box center [449, 330] width 68 height 41
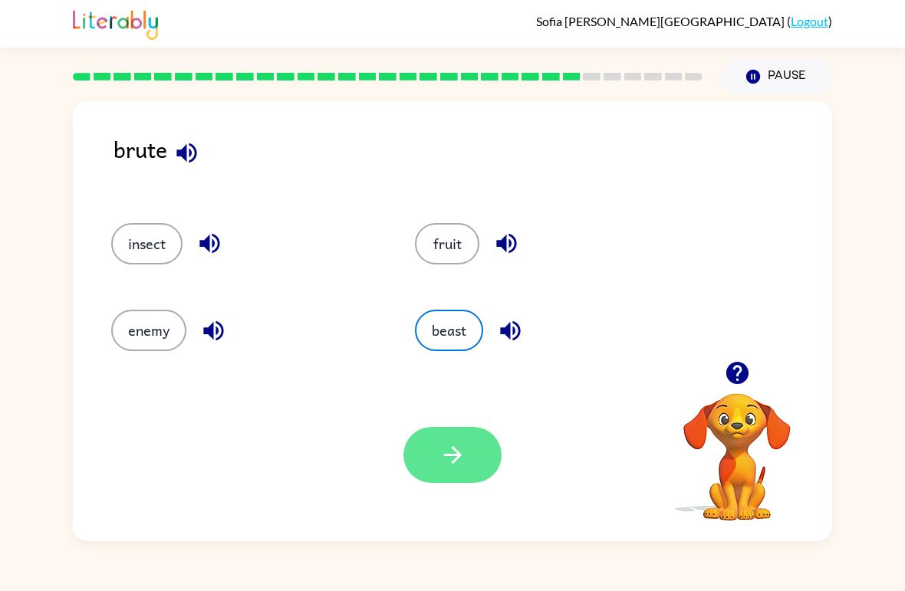
click at [447, 470] on button "button" at bounding box center [452, 455] width 98 height 56
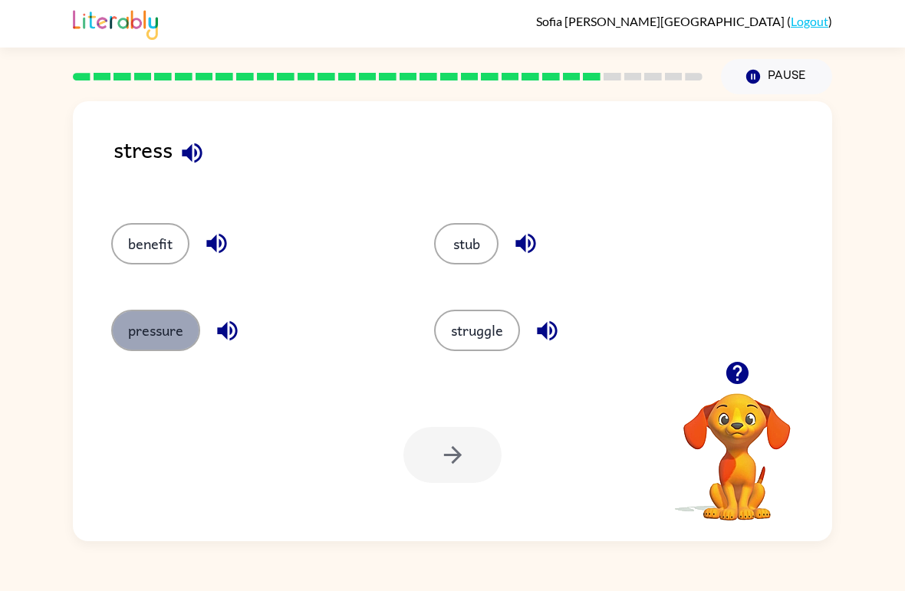
click at [163, 330] on button "pressure" at bounding box center [155, 330] width 89 height 41
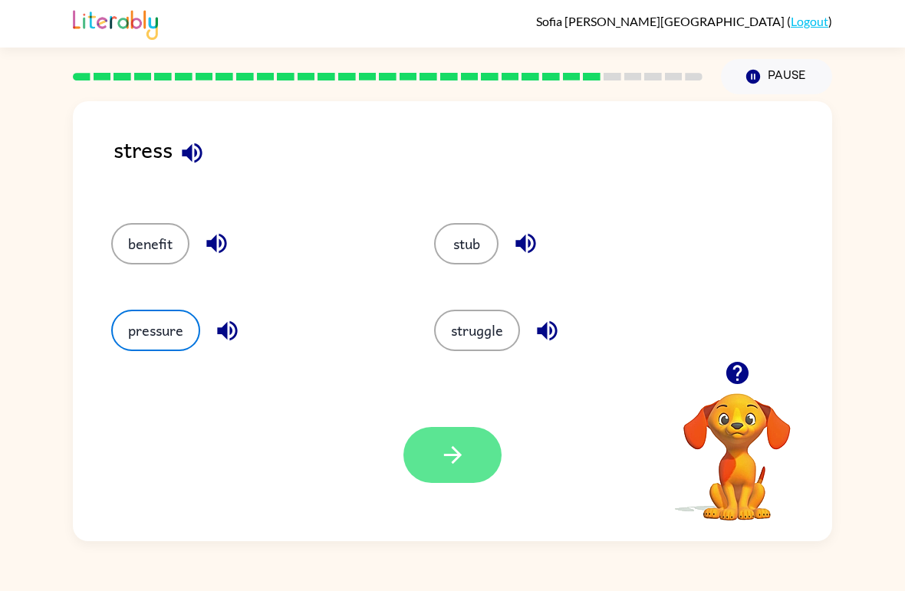
click at [450, 450] on icon "button" at bounding box center [452, 455] width 27 height 27
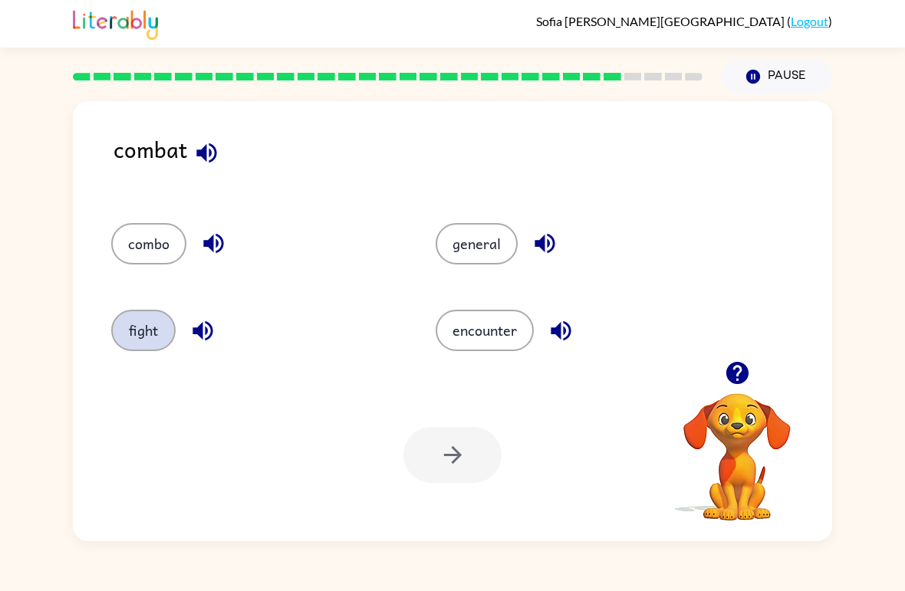
click at [148, 330] on button "fight" at bounding box center [143, 330] width 64 height 41
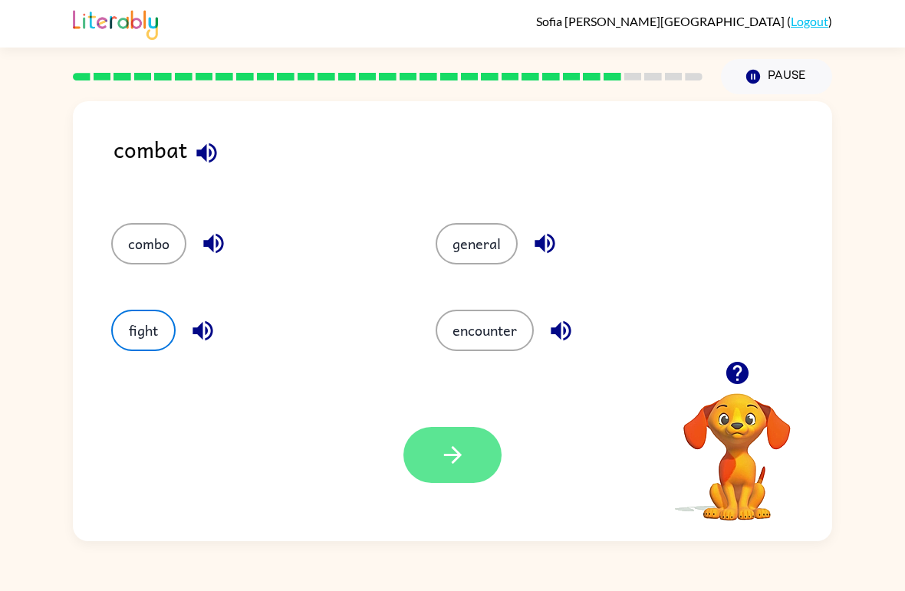
click at [452, 462] on icon "button" at bounding box center [452, 455] width 18 height 18
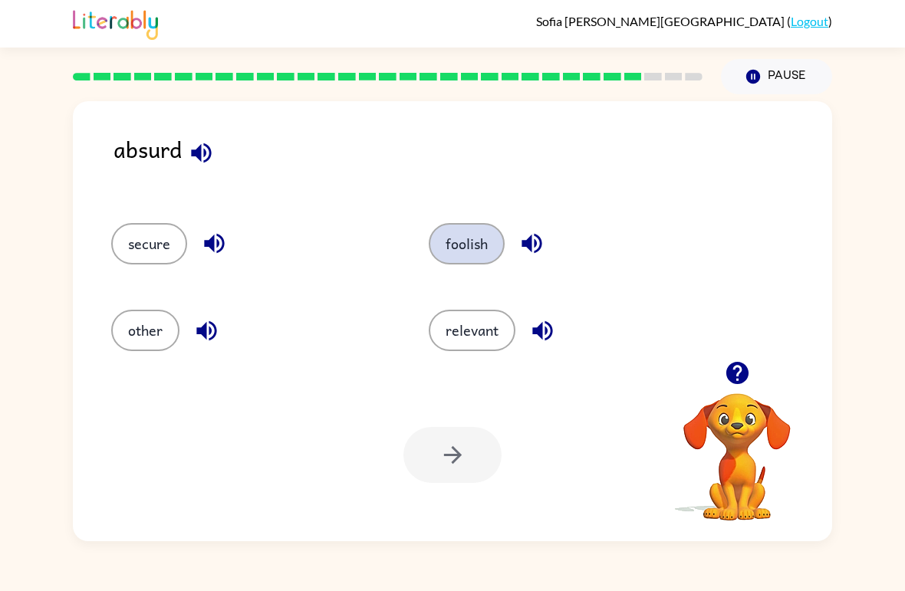
click at [468, 247] on button "foolish" at bounding box center [467, 243] width 76 height 41
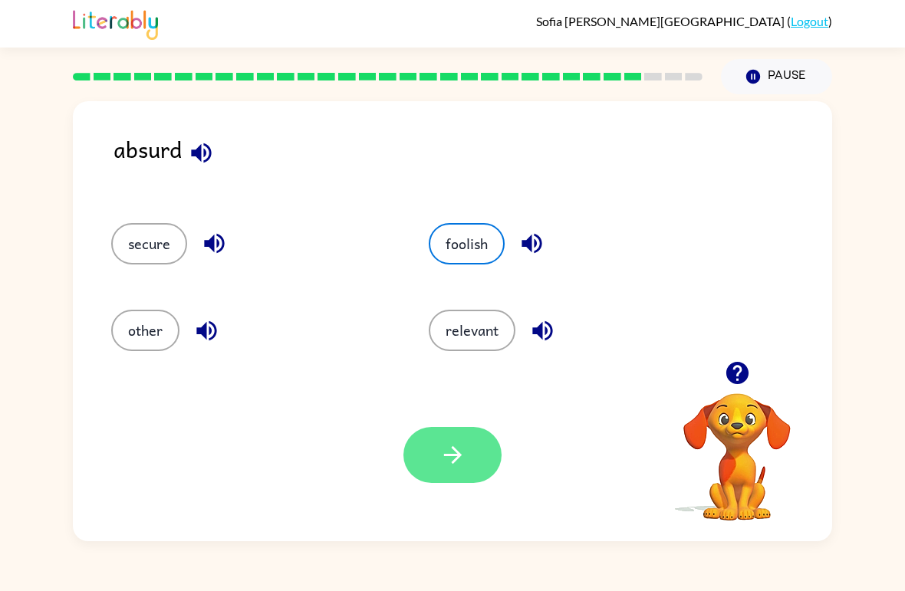
click at [439, 455] on icon "button" at bounding box center [452, 455] width 27 height 27
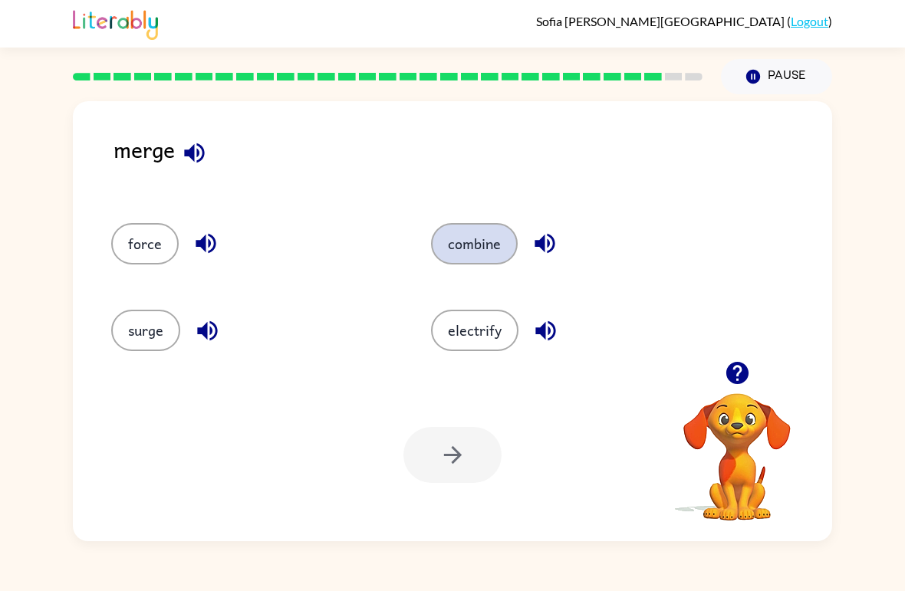
click at [511, 248] on button "combine" at bounding box center [474, 243] width 87 height 41
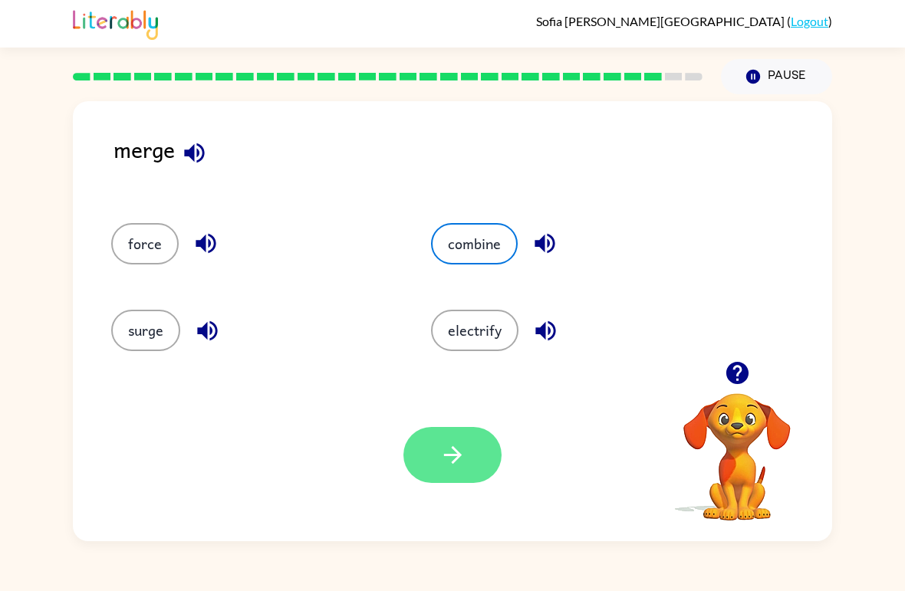
click at [449, 456] on icon "button" at bounding box center [452, 455] width 18 height 18
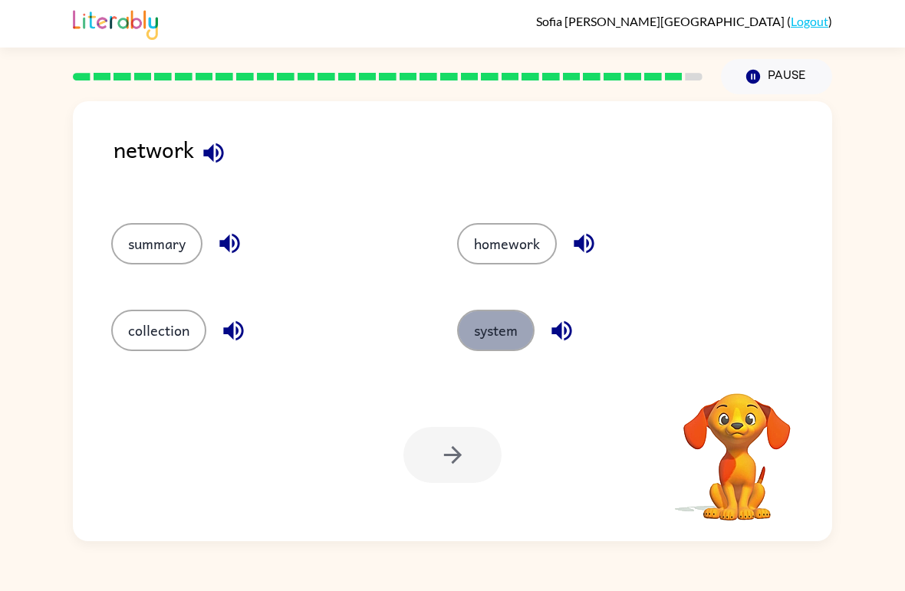
click at [502, 334] on button "system" at bounding box center [495, 330] width 77 height 41
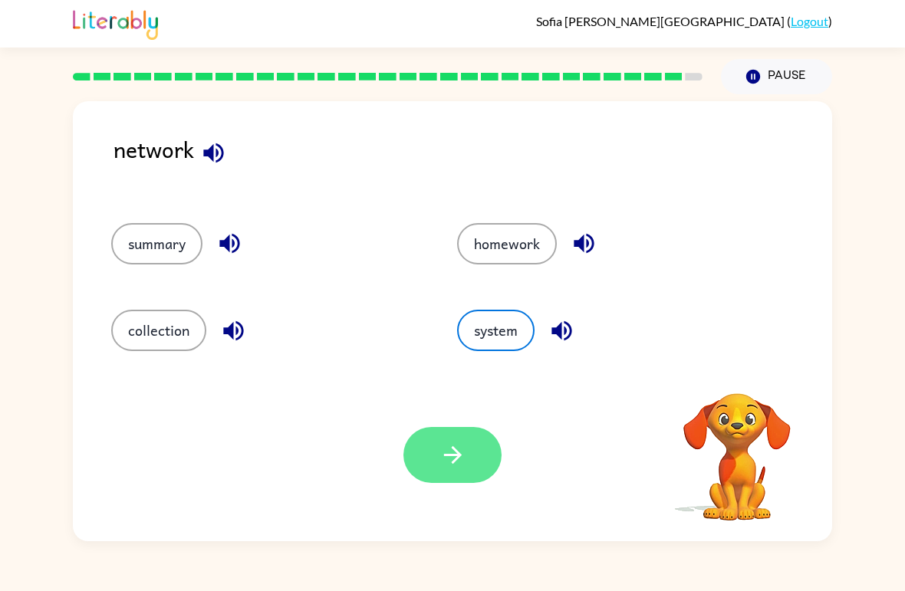
click at [439, 474] on button "button" at bounding box center [452, 455] width 98 height 56
